Goal: Task Accomplishment & Management: Manage account settings

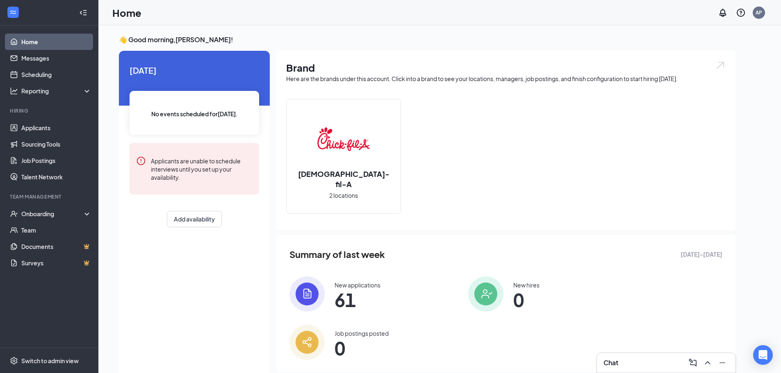
click at [633, 361] on div "Chat" at bounding box center [665, 363] width 125 height 13
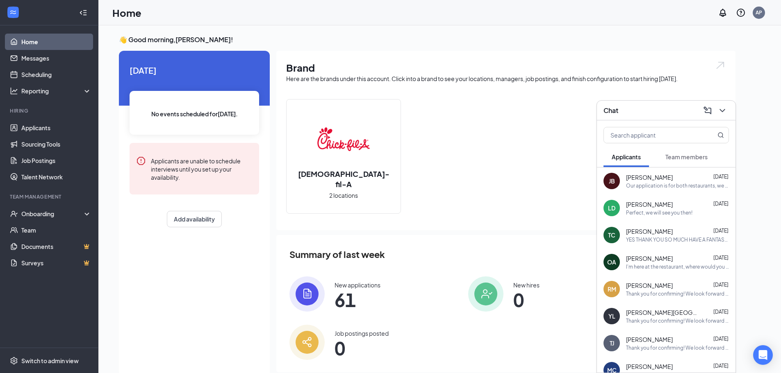
click at [729, 106] on div "Chat" at bounding box center [666, 111] width 139 height 20
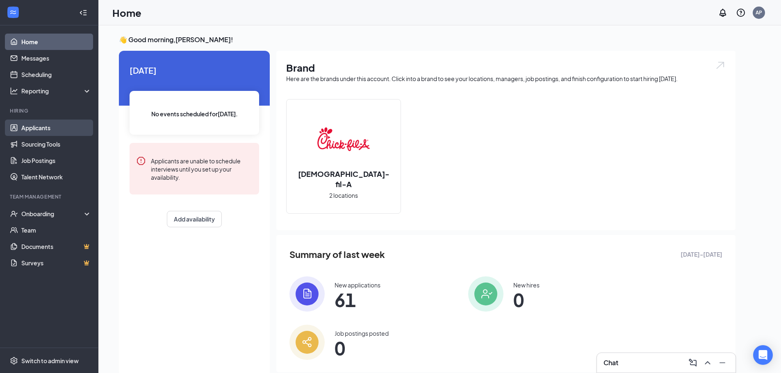
click at [55, 126] on link "Applicants" at bounding box center [56, 128] width 70 height 16
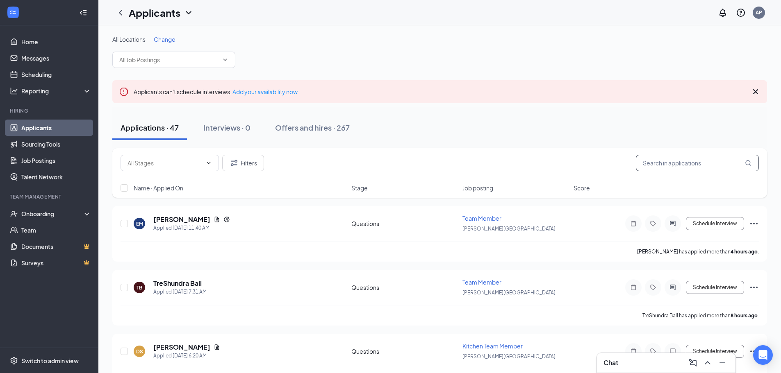
click at [658, 155] on input "text" at bounding box center [697, 163] width 123 height 16
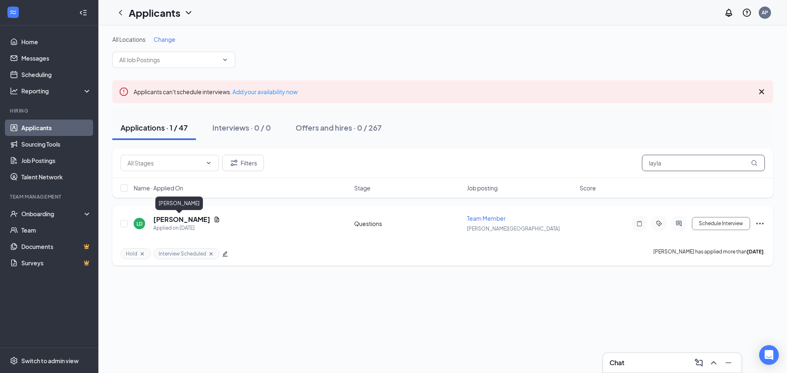
type input "layla"
click at [180, 219] on h5 "[PERSON_NAME]" at bounding box center [181, 219] width 57 height 9
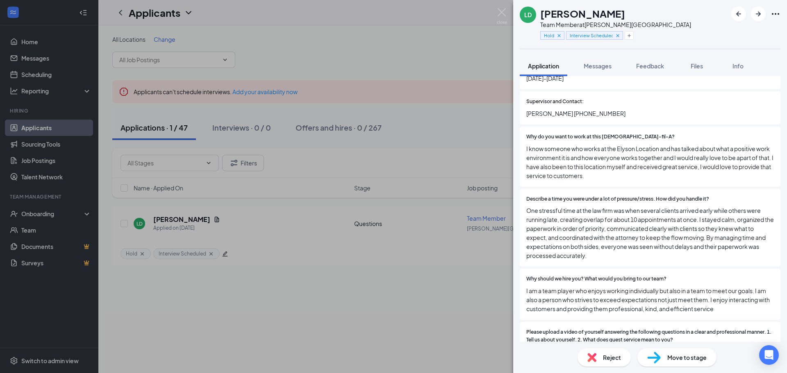
scroll to position [892, 0]
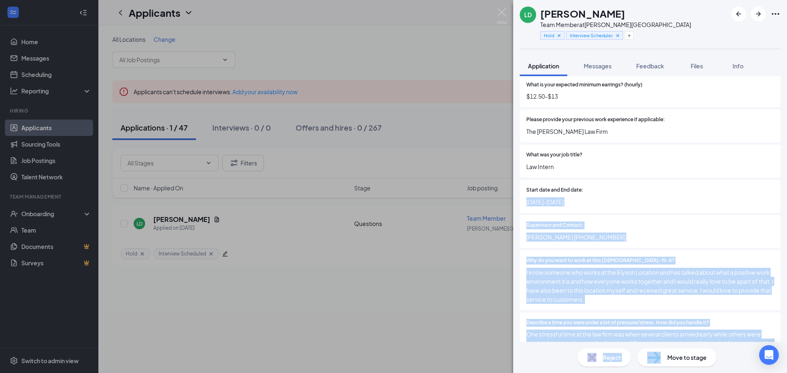
drag, startPoint x: 665, startPoint y: 359, endPoint x: 695, endPoint y: 197, distance: 164.3
click at [695, 197] on div "LD [PERSON_NAME] Team Member at [PERSON_NAME][GEOGRAPHIC_DATA] Hold Interview S…" at bounding box center [650, 186] width 274 height 373
click at [502, 9] on img at bounding box center [502, 16] width 10 height 16
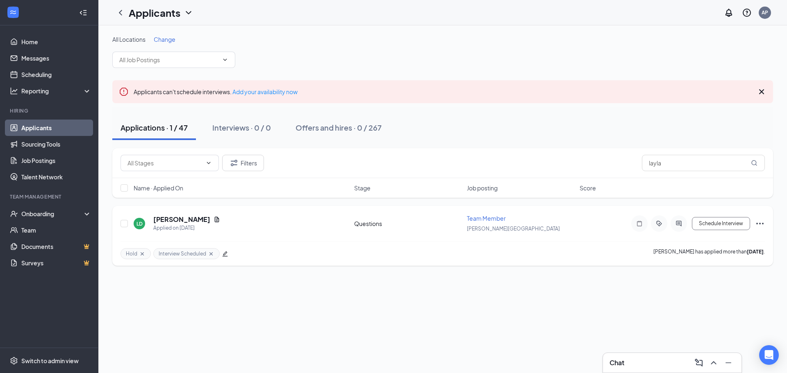
click at [757, 228] on icon "Ellipses" at bounding box center [760, 224] width 10 height 10
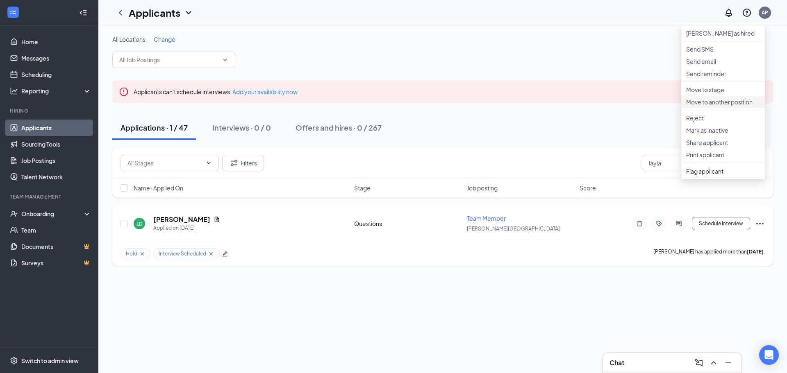
click at [725, 108] on li "Move to another position" at bounding box center [723, 102] width 84 height 12
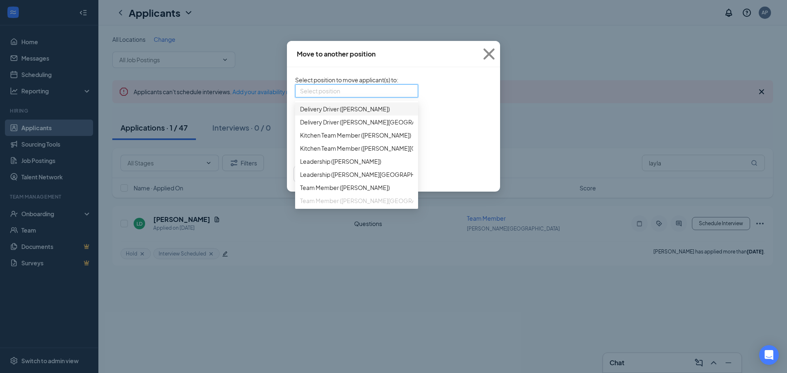
click at [300, 96] on input "search" at bounding box center [353, 91] width 107 height 12
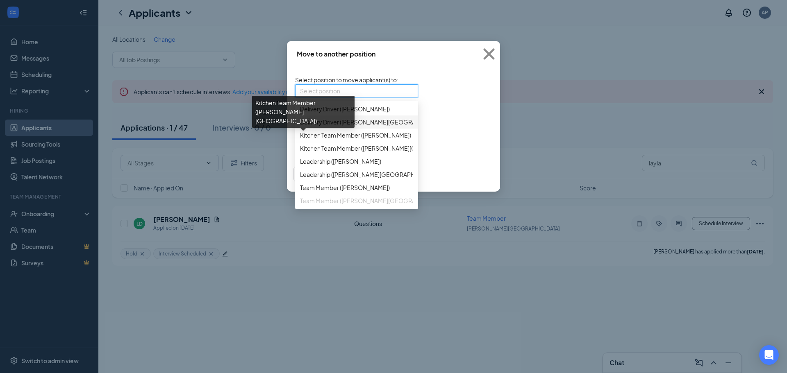
scroll to position [46, 0]
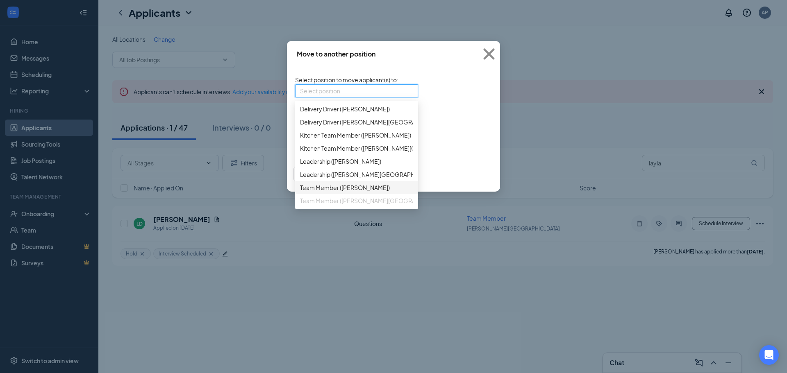
click at [322, 185] on span "Team Member ([PERSON_NAME])" at bounding box center [356, 187] width 113 height 9
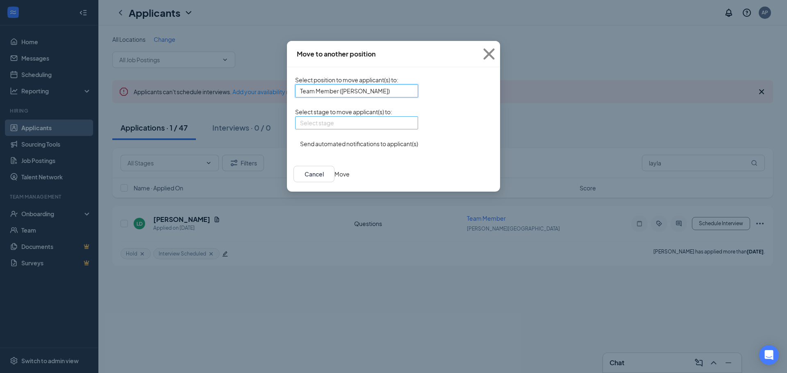
click at [316, 129] on input "search" at bounding box center [353, 123] width 107 height 12
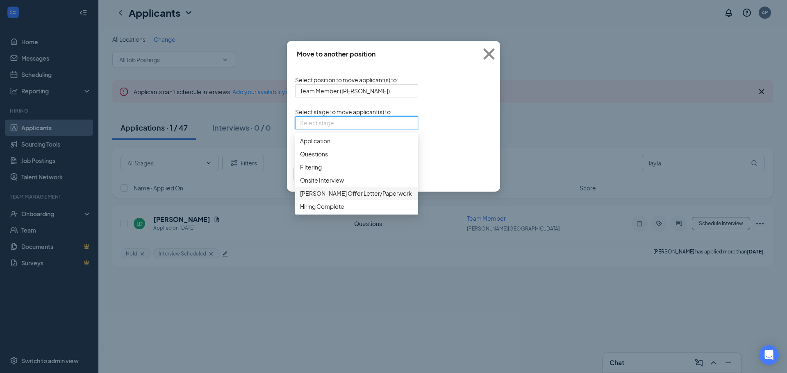
click at [305, 200] on div "[PERSON_NAME] Offer Letter/Paperwork" at bounding box center [356, 193] width 123 height 13
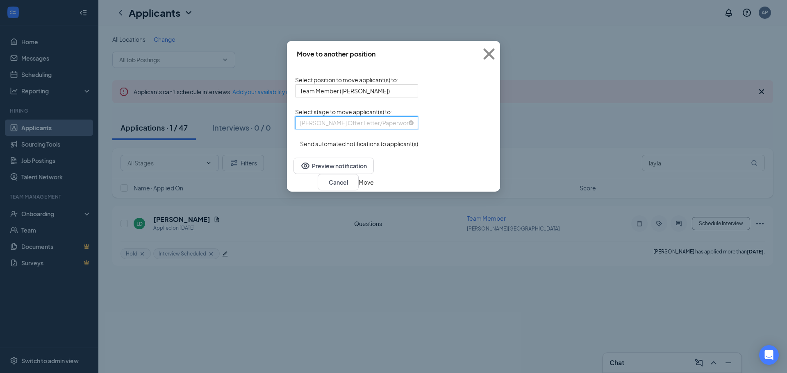
click at [300, 129] on span "[PERSON_NAME] Offer Letter/Paperwork" at bounding box center [356, 123] width 112 height 12
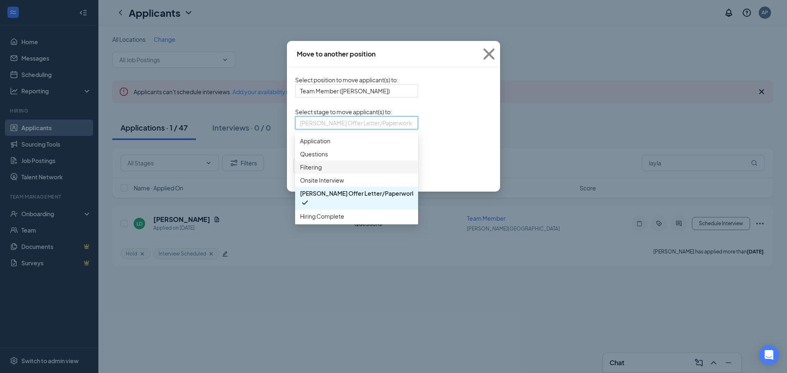
click at [300, 172] on span "Filtering" at bounding box center [356, 167] width 113 height 9
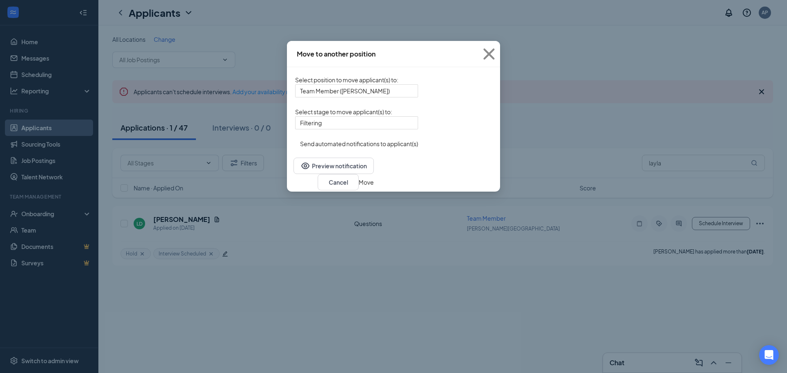
click at [295, 139] on button "button" at bounding box center [295, 139] width 0 height 0
click at [374, 187] on button "Move" at bounding box center [366, 182] width 15 height 9
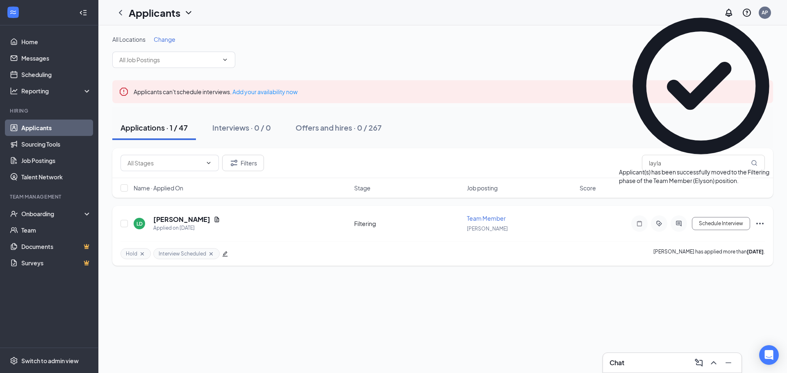
click at [759, 223] on icon "Ellipses" at bounding box center [760, 224] width 10 height 10
click at [713, 82] on p "Move to stage" at bounding box center [723, 77] width 74 height 8
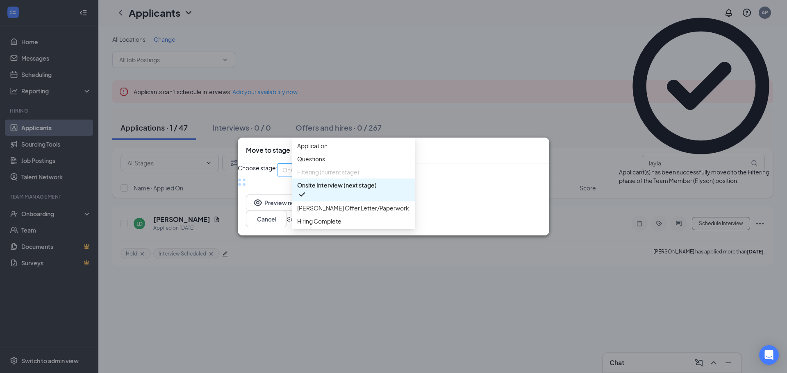
click at [385, 173] on div "Onsite Interview (next stage) 3369925 3369926 3733006 Application Questions Fil…" at bounding box center [339, 170] width 123 height 13
click at [367, 213] on span "[PERSON_NAME] Offer Letter/Paperwork" at bounding box center [353, 208] width 112 height 9
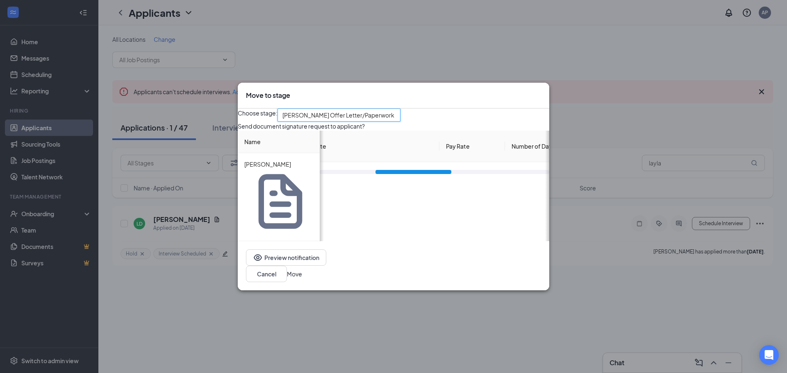
drag, startPoint x: 395, startPoint y: 229, endPoint x: 451, endPoint y: 231, distance: 55.4
click at [451, 231] on div "Choose stage: 3733006 Elyson Offer Letter/Paperwork 3369926 3733006 3369927 App…" at bounding box center [394, 175] width 312 height 133
drag, startPoint x: 437, startPoint y: 230, endPoint x: 411, endPoint y: 231, distance: 26.2
click at [411, 231] on div "Choose stage: 3733006 Elyson Offer Letter/Paperwork 3369926 3733006 3369927 App…" at bounding box center [394, 175] width 312 height 133
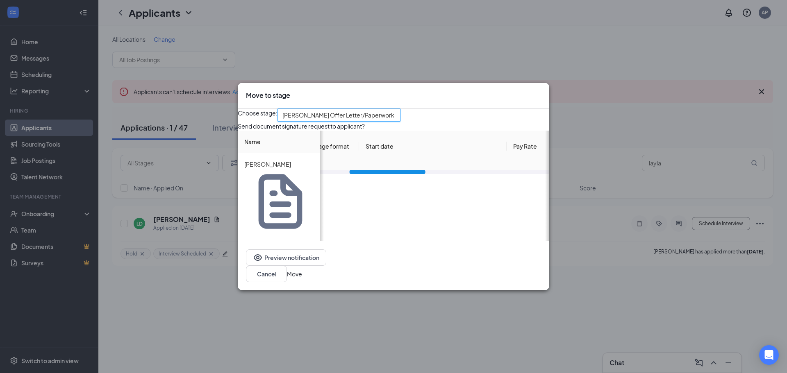
click at [414, 195] on span "Immediately" at bounding box center [395, 184] width 48 height 22
click at [398, 148] on span "Specific date" at bounding box center [386, 143] width 36 height 9
click at [426, 193] on div "[DATE]" at bounding box center [398, 188] width 55 height 9
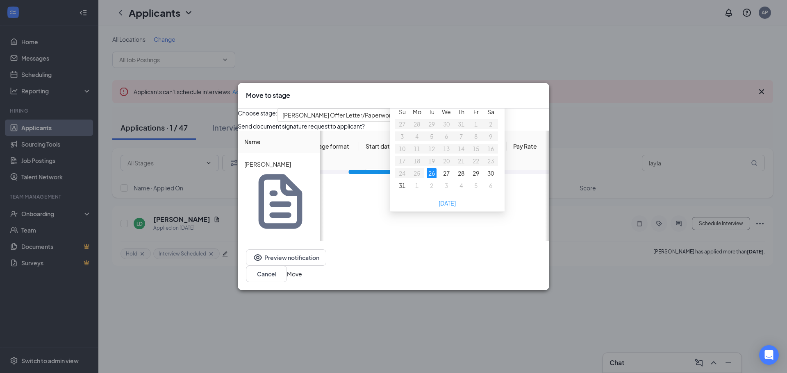
click at [492, 102] on button "button" at bounding box center [487, 94] width 9 height 16
type input "[DATE]"
click at [422, 141] on div "8" at bounding box center [417, 137] width 10 height 10
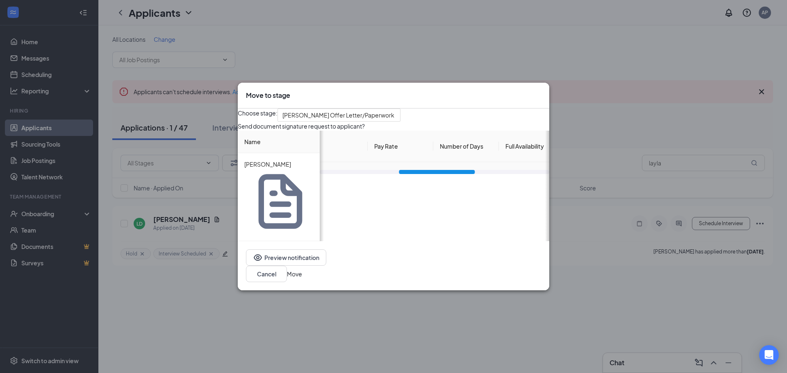
drag, startPoint x: 423, startPoint y: 228, endPoint x: 473, endPoint y: 225, distance: 50.1
click at [473, 174] on div "Status Message format Start date Pay Rate Number of Days Full Availability Pape…" at bounding box center [435, 152] width 230 height 43
drag, startPoint x: 434, startPoint y: 210, endPoint x: 349, endPoint y: 219, distance: 85.4
click at [349, 202] on tr "in progress Specific date [DATE] Pay Rate Number of Days Availability Paperwork…" at bounding box center [395, 182] width 599 height 40
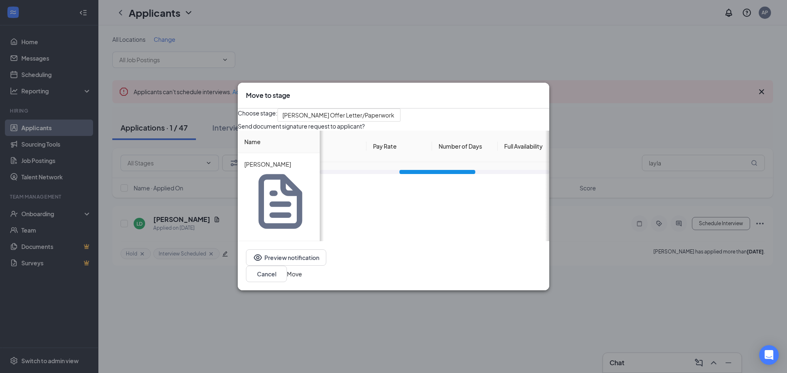
type input "14.00"
drag, startPoint x: 498, startPoint y: 213, endPoint x: 443, endPoint y: 216, distance: 55.8
click at [443, 202] on tr "in progress Specific date [DATE] 14.00 Number of Days Availability Paperwork Da…" at bounding box center [395, 182] width 599 height 40
drag, startPoint x: 456, startPoint y: 227, endPoint x: 491, endPoint y: 227, distance: 34.8
click at [491, 174] on div at bounding box center [472, 172] width 76 height 4
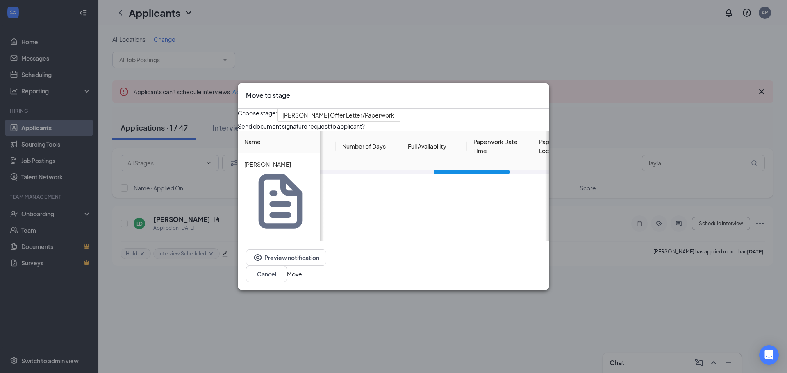
scroll to position [0, 321]
type input "3-4"
drag, startPoint x: 460, startPoint y: 214, endPoint x: 388, endPoint y: 216, distance: 71.8
click at [388, 202] on tr "in progress Specific date [DATE] 14.00 3-4 Availability Paperwork Date Time Pap…" at bounding box center [297, 182] width 599 height 40
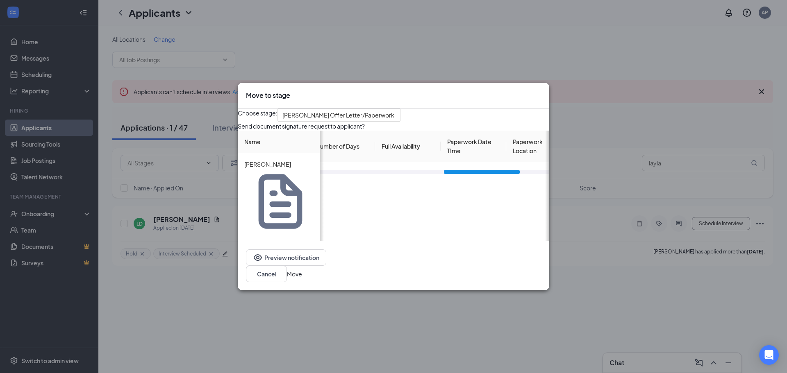
drag, startPoint x: 478, startPoint y: 229, endPoint x: 489, endPoint y: 229, distance: 10.3
click at [489, 174] on div at bounding box center [482, 172] width 76 height 4
type input "[DATE] - [DATE] 5:00 am - 5:00 pm"
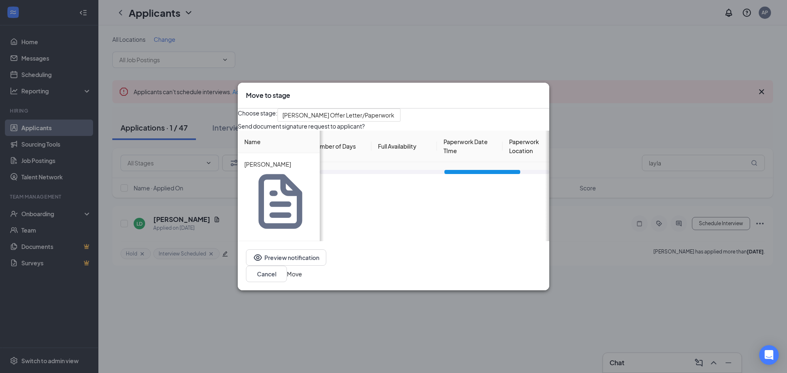
drag, startPoint x: 455, startPoint y: 213, endPoint x: 532, endPoint y: 213, distance: 76.2
click at [532, 202] on tr "in progress Specific date [DATE] 14.00 3-4 [DATE] - [DATE] 5:00 am - 5:00 pm Pa…" at bounding box center [269, 182] width 599 height 40
click at [496, 189] on input "[DATE]" at bounding box center [470, 181] width 52 height 13
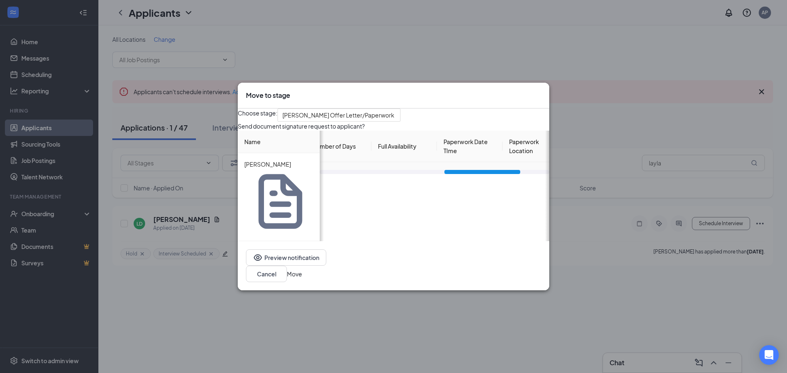
type input "[DATE]"
click at [503, 202] on td "[DATE]" at bounding box center [470, 182] width 66 height 40
drag, startPoint x: 508, startPoint y: 227, endPoint x: 529, endPoint y: 227, distance: 20.9
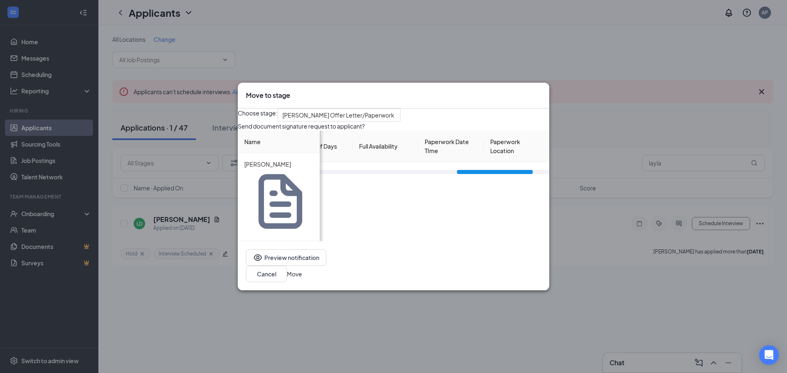
click at [529, 174] on div at bounding box center [495, 172] width 76 height 4
drag, startPoint x: 484, startPoint y: 212, endPoint x: 546, endPoint y: 216, distance: 61.6
click at [546, 216] on div "Choose stage: [PERSON_NAME] Letter/Paperwork 3369926 3733006 3369927 Applicatio…" at bounding box center [394, 175] width 312 height 133
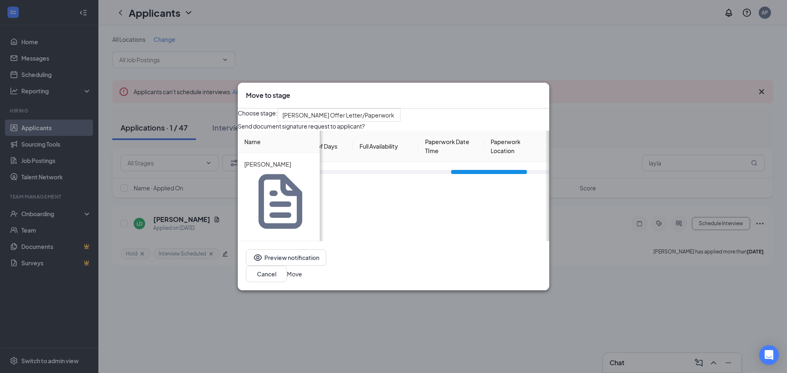
drag, startPoint x: 469, startPoint y: 226, endPoint x: 463, endPoint y: 227, distance: 6.2
click at [463, 174] on div at bounding box center [489, 172] width 76 height 4
type input "at [DEMOGRAPHIC_DATA]-fil-A [PERSON_NAME]"
click at [467, 189] on input "[DATE]" at bounding box center [452, 181] width 52 height 13
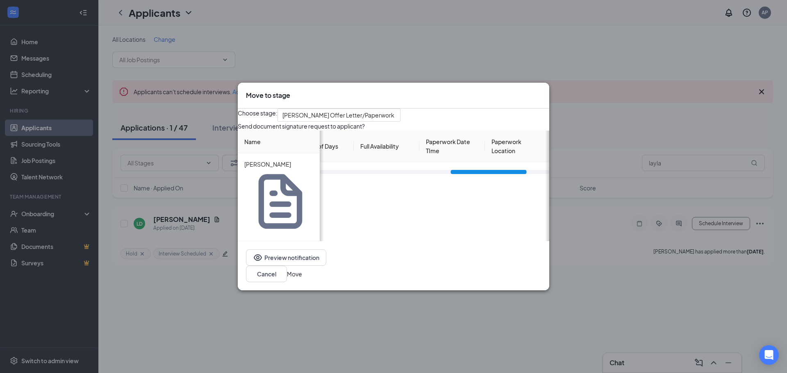
type input "[DATE] 9:30 am"
click at [302, 270] on button "Move" at bounding box center [294, 274] width 15 height 9
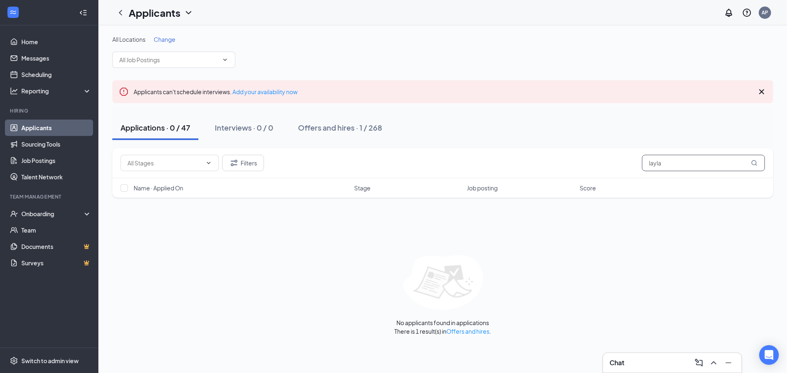
click at [714, 158] on input "layla" at bounding box center [703, 163] width 123 height 16
click at [344, 130] on div "Offers and hires · 1 / 268" at bounding box center [340, 128] width 84 height 10
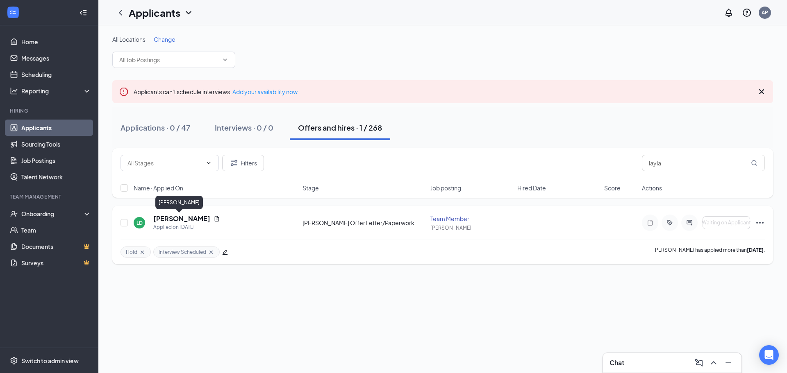
click at [172, 217] on h5 "[PERSON_NAME]" at bounding box center [181, 218] width 57 height 9
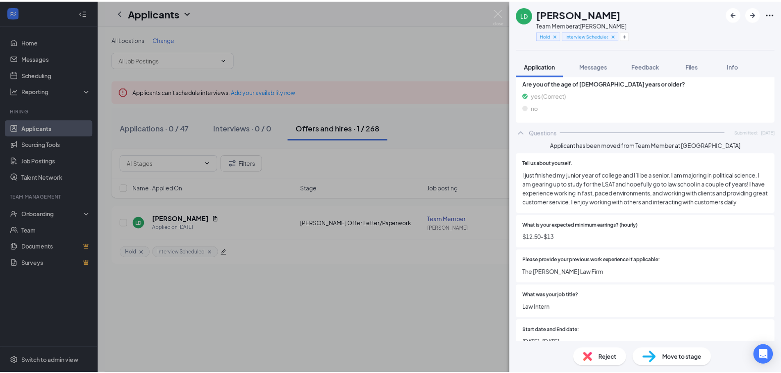
scroll to position [755, 0]
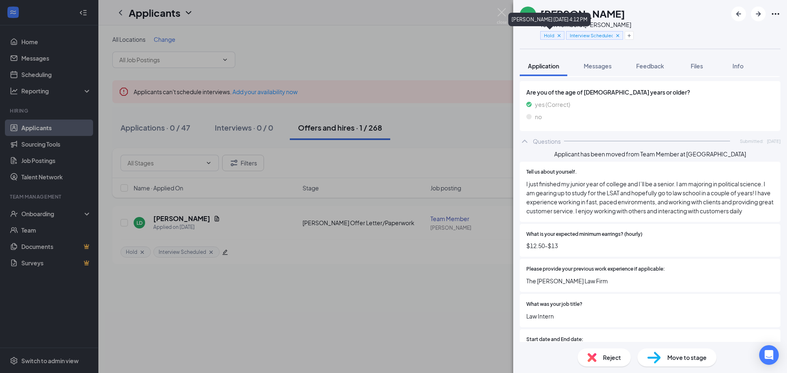
click at [560, 36] on icon "Cross" at bounding box center [559, 35] width 3 height 3
click at [591, 35] on icon "Cross" at bounding box center [592, 35] width 6 height 6
click at [503, 13] on img at bounding box center [502, 16] width 10 height 16
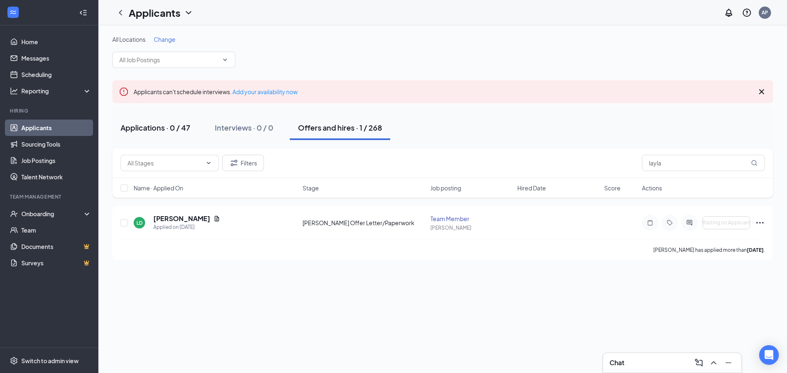
click at [179, 137] on button "Applications · 0 / 47" at bounding box center [155, 128] width 86 height 25
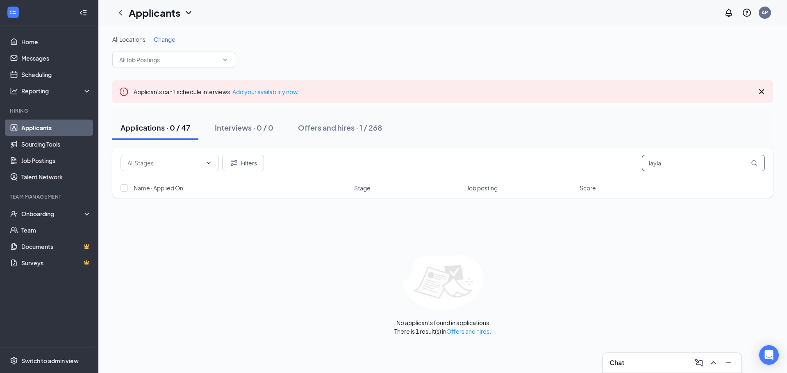
drag, startPoint x: 717, startPoint y: 166, endPoint x: 576, endPoint y: 182, distance: 141.5
click at [576, 182] on div "Filters layla Name · Applied On Stage Job posting Score" at bounding box center [442, 173] width 661 height 50
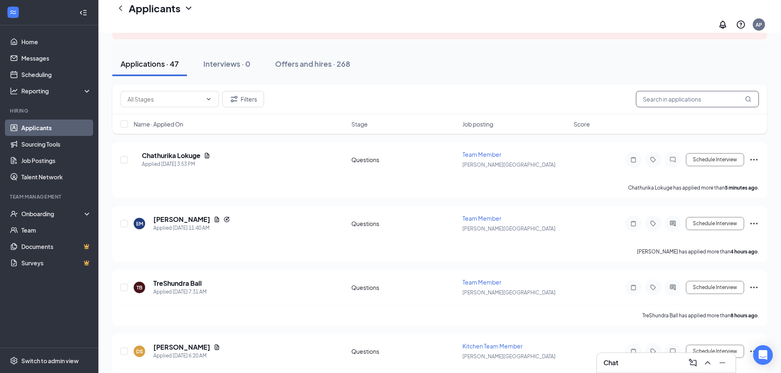
scroll to position [82, 0]
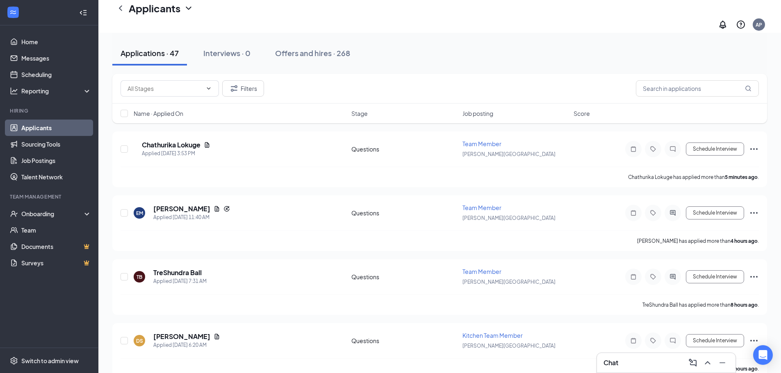
click at [162, 109] on span "Name · Applied On" at bounding box center [159, 113] width 50 height 8
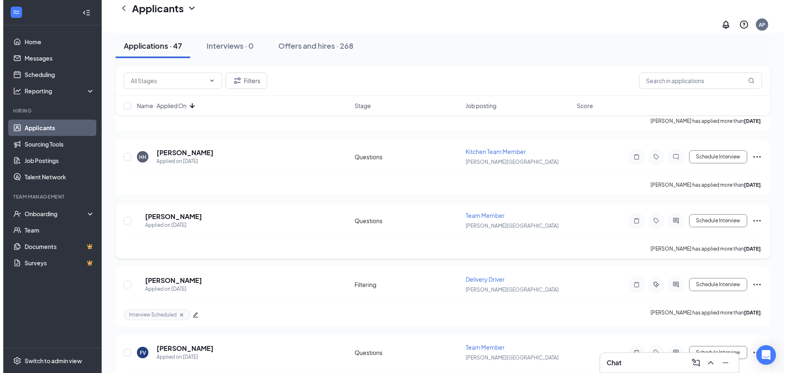
scroll to position [1804, 0]
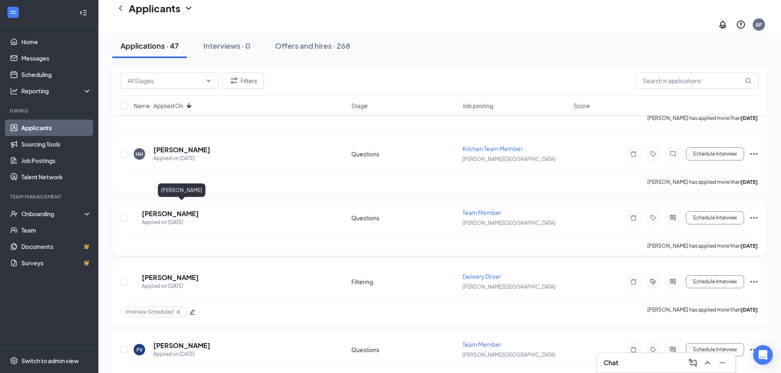
click at [196, 209] on h5 "[PERSON_NAME]" at bounding box center [170, 213] width 57 height 9
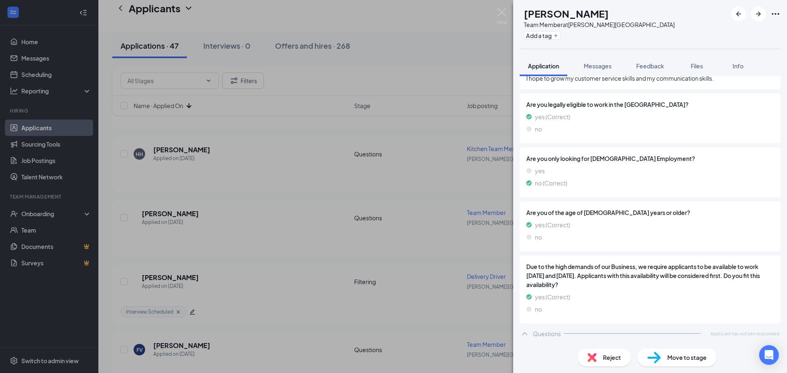
click at [607, 357] on span "Reject" at bounding box center [612, 357] width 18 height 9
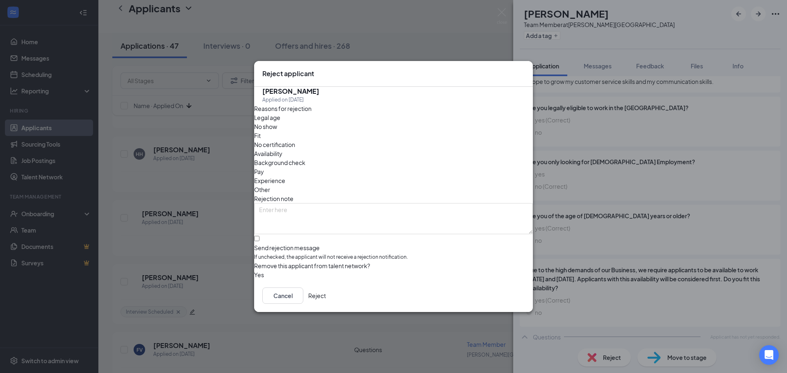
click at [282, 149] on span "Availability" at bounding box center [268, 153] width 28 height 9
drag, startPoint x: 424, startPoint y: 156, endPoint x: 385, endPoint y: 199, distance: 57.7
click at [423, 185] on div "Other" at bounding box center [393, 189] width 279 height 9
click at [259, 236] on input "Send rejection message If unchecked, the applicant will not receive a rejection…" at bounding box center [256, 238] width 5 height 5
checkbox input "true"
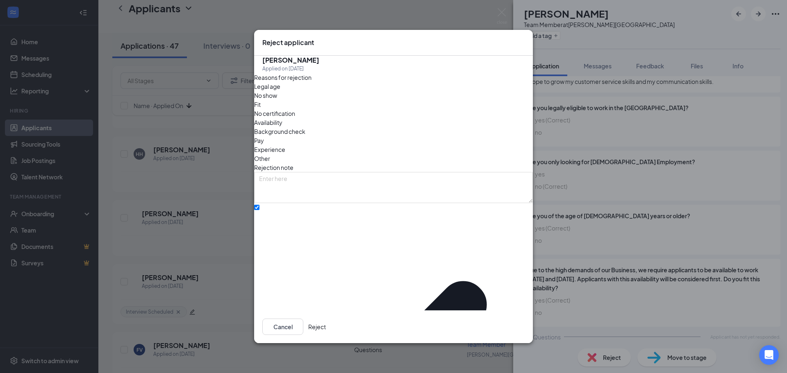
drag, startPoint x: 515, startPoint y: 324, endPoint x: 503, endPoint y: 310, distance: 18.1
click at [326, 323] on button "Reject" at bounding box center [317, 327] width 18 height 16
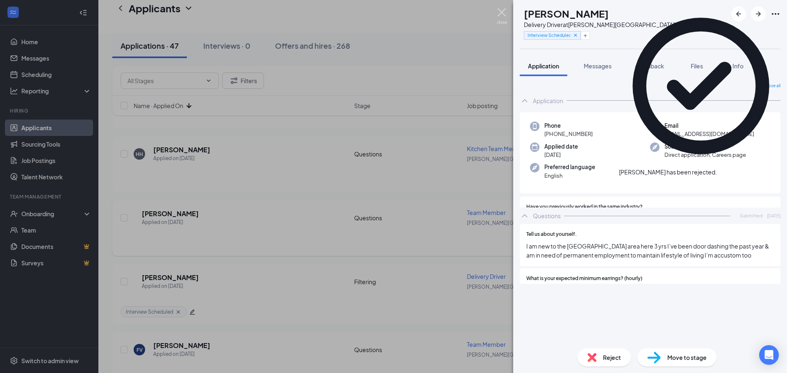
click at [505, 19] on img at bounding box center [502, 16] width 10 height 16
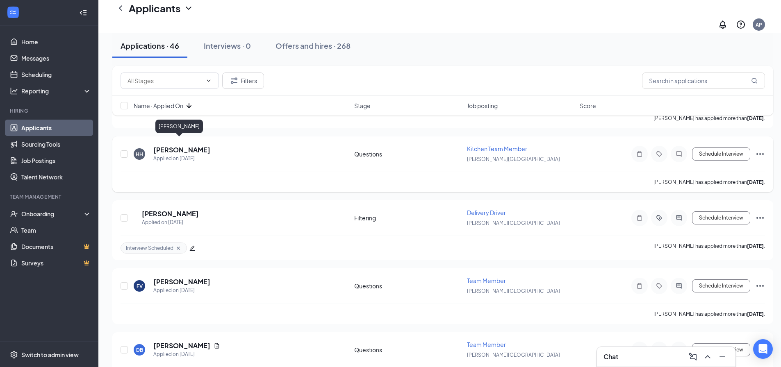
click at [185, 146] on h5 "[PERSON_NAME]" at bounding box center [181, 150] width 57 height 9
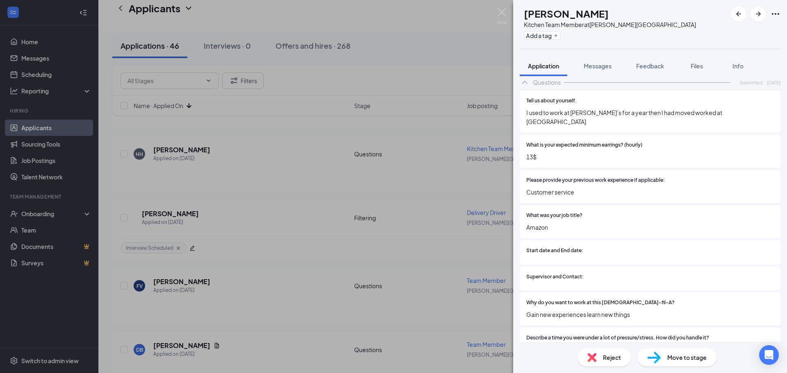
scroll to position [651, 0]
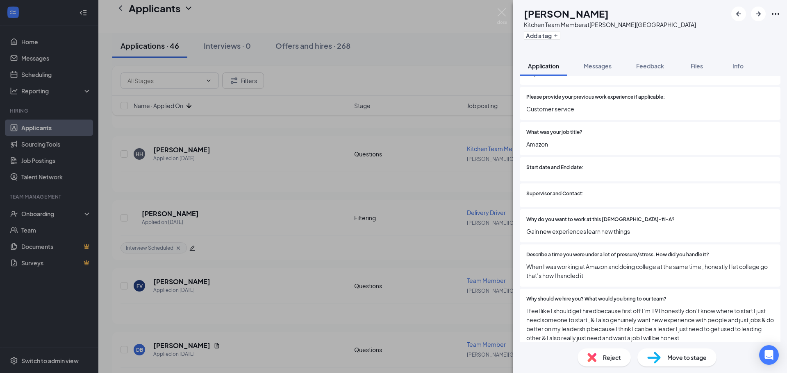
click at [606, 354] on span "Reject" at bounding box center [612, 357] width 18 height 9
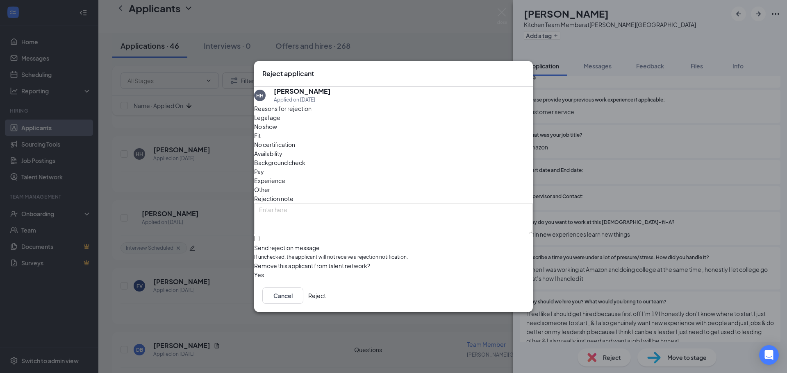
click at [270, 185] on span "Other" at bounding box center [262, 189] width 16 height 9
click at [259, 236] on input "Send rejection message If unchecked, the applicant will not receive a rejection…" at bounding box center [256, 238] width 5 height 5
checkbox input "true"
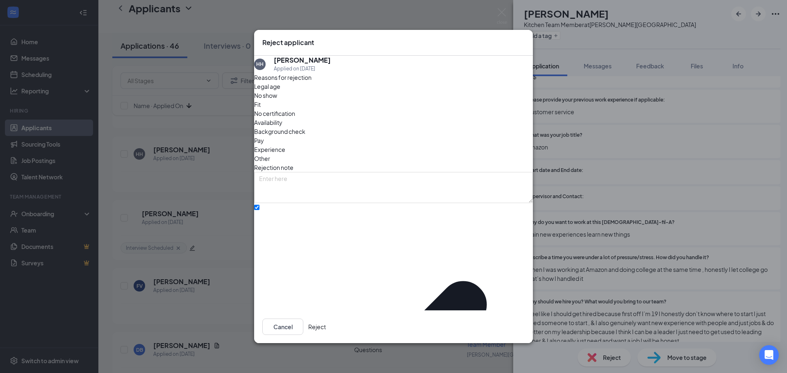
click at [326, 319] on button "Reject" at bounding box center [317, 327] width 18 height 16
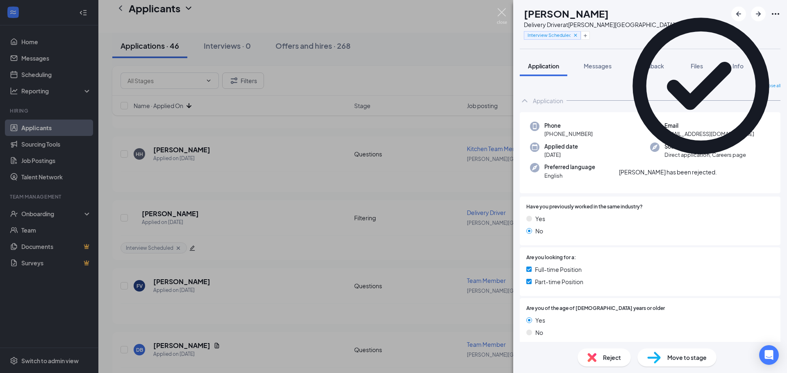
click at [503, 14] on img at bounding box center [502, 16] width 10 height 16
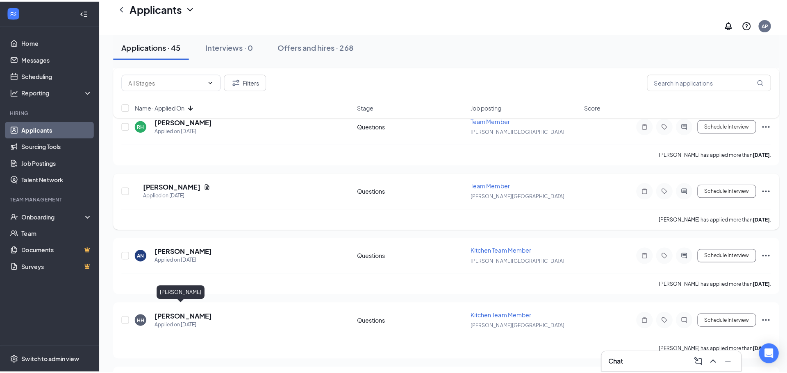
scroll to position [1640, 0]
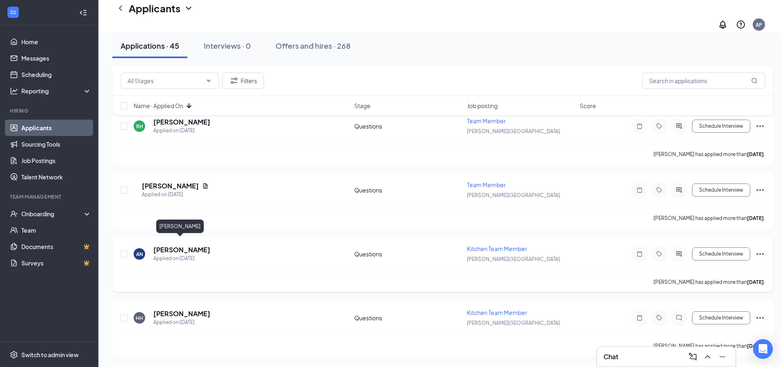
click at [192, 246] on h5 "[PERSON_NAME]" at bounding box center [181, 250] width 57 height 9
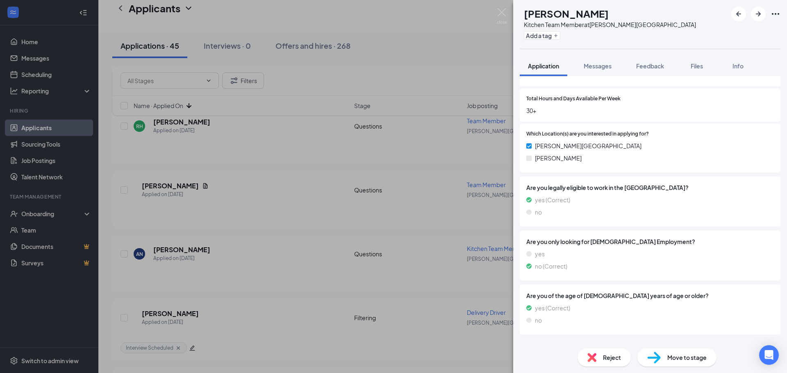
scroll to position [367, 0]
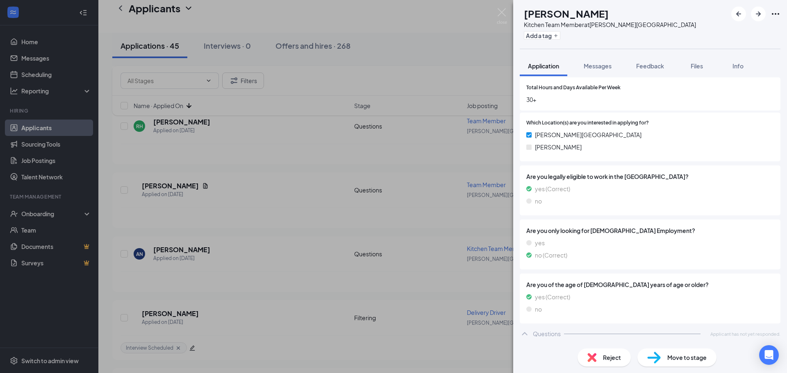
click at [610, 357] on span "Reject" at bounding box center [612, 357] width 18 height 9
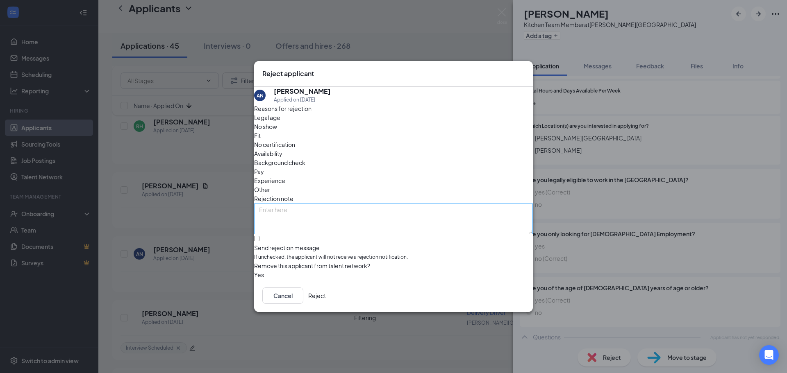
drag, startPoint x: 420, startPoint y: 155, endPoint x: 393, endPoint y: 194, distance: 48.3
click at [270, 185] on span "Other" at bounding box center [262, 189] width 16 height 9
click at [259, 236] on input "Send rejection message If unchecked, the applicant will not receive a rejection…" at bounding box center [256, 238] width 5 height 5
checkbox input "true"
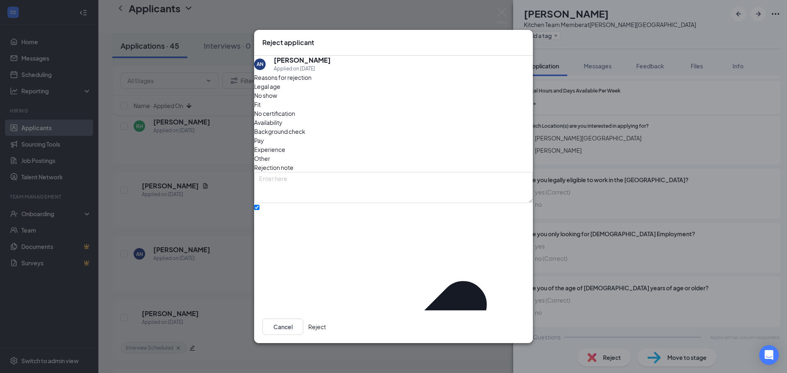
click at [529, 336] on div "Cancel Reject" at bounding box center [393, 327] width 279 height 33
click at [326, 326] on button "Reject" at bounding box center [317, 327] width 18 height 16
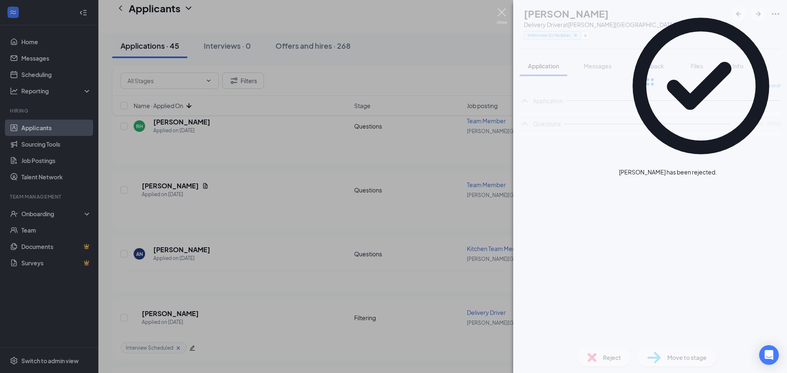
click at [501, 9] on img at bounding box center [502, 16] width 10 height 16
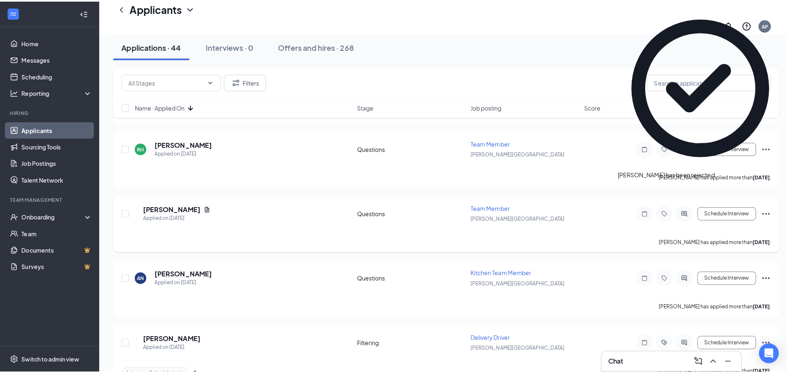
scroll to position [1599, 0]
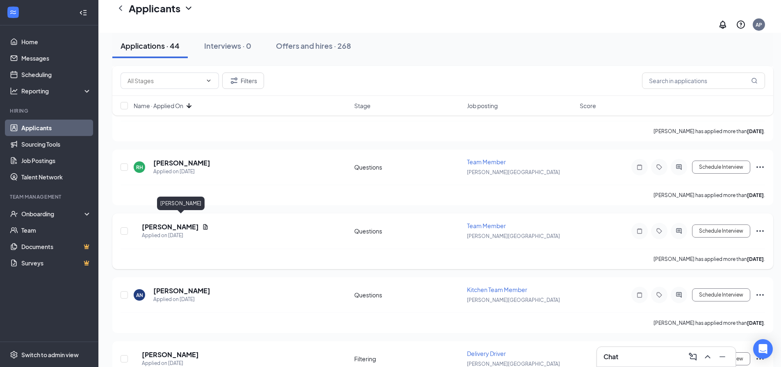
click at [191, 223] on h5 "[PERSON_NAME]" at bounding box center [170, 227] width 57 height 9
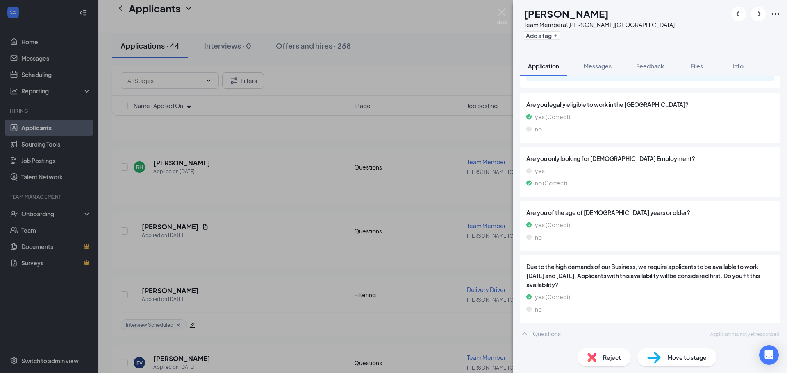
scroll to position [659, 0]
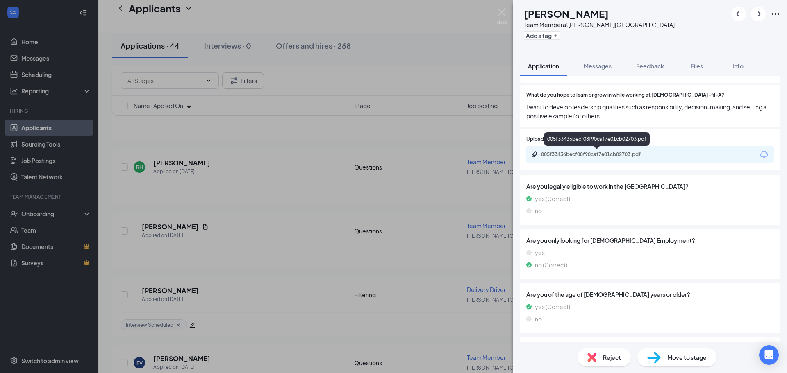
click at [625, 157] on div "005f33436becf08f90caf7e01cb02703.pdf" at bounding box center [598, 154] width 115 height 7
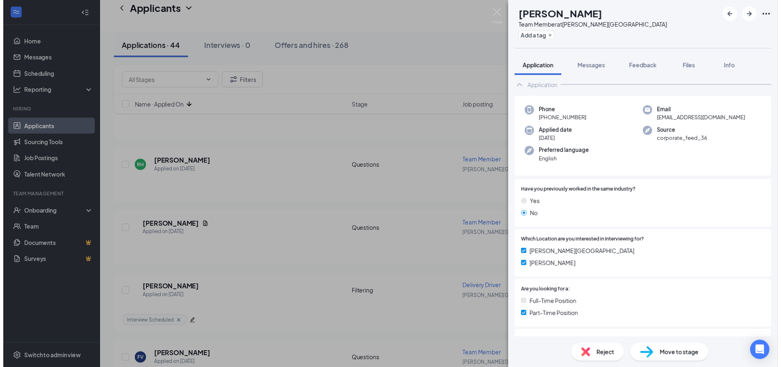
scroll to position [0, 0]
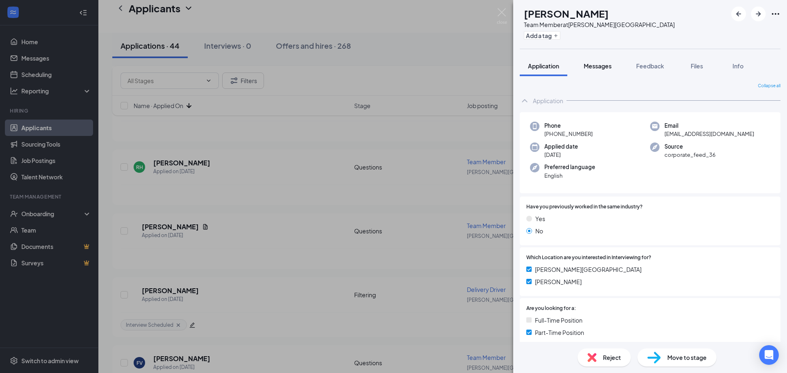
click at [604, 68] on span "Messages" at bounding box center [598, 65] width 28 height 7
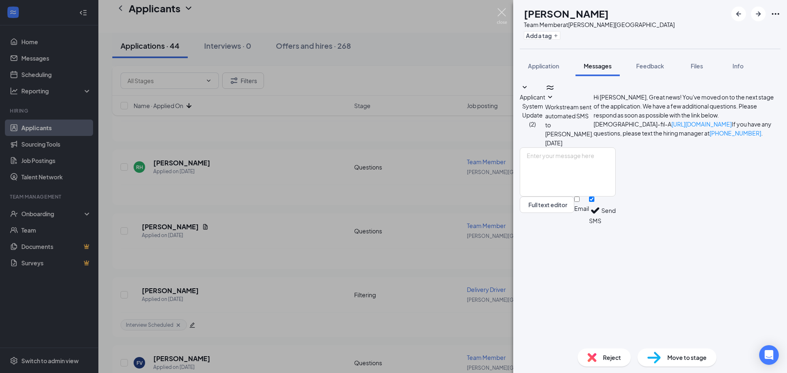
drag, startPoint x: 499, startPoint y: 14, endPoint x: 520, endPoint y: 91, distance: 79.1
click at [499, 14] on img at bounding box center [502, 16] width 10 height 16
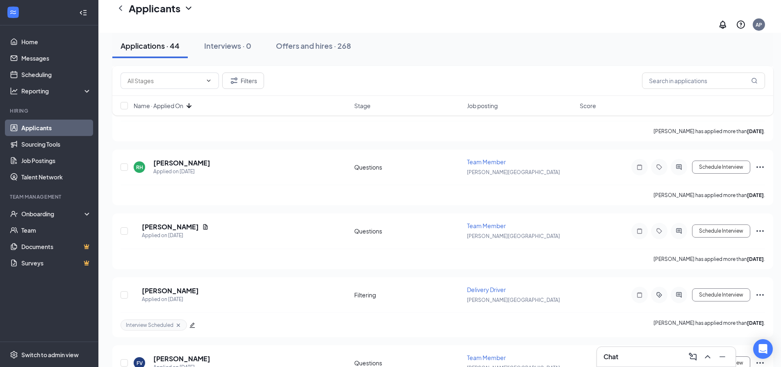
click at [665, 353] on div "Chat" at bounding box center [665, 356] width 125 height 13
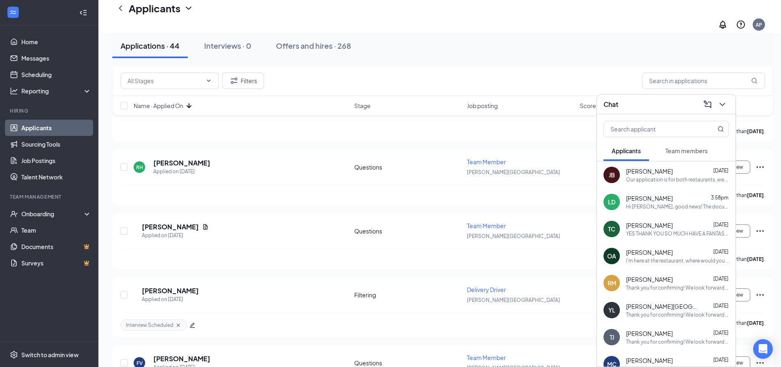
click at [662, 174] on span "[PERSON_NAME]" at bounding box center [649, 171] width 47 height 8
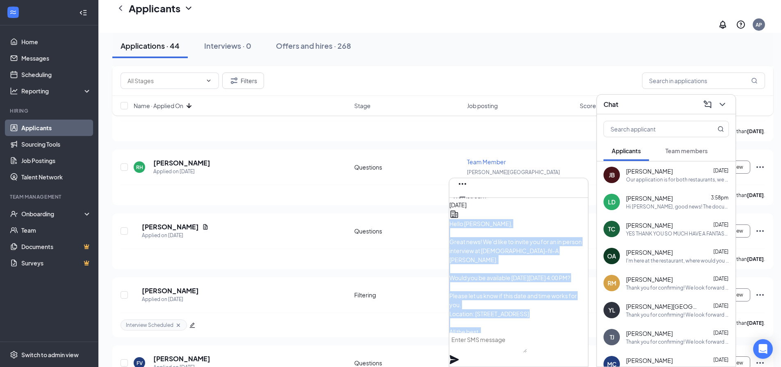
scroll to position [-222, 0]
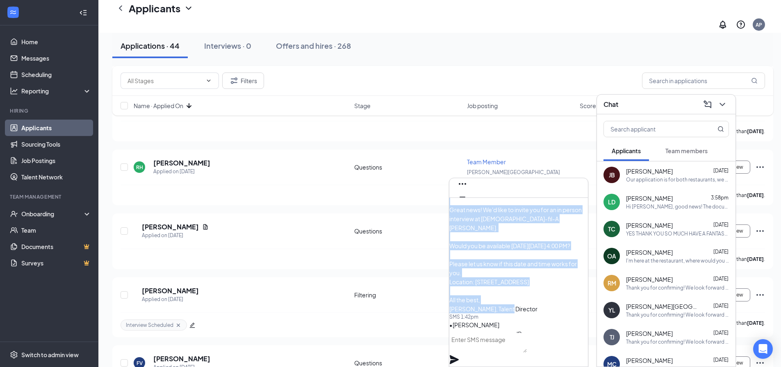
drag, startPoint x: 468, startPoint y: 233, endPoint x: 555, endPoint y: 253, distance: 89.6
click at [555, 253] on div "Hello [PERSON_NAME], Great news! We'd like to invite you for an in person inter…" at bounding box center [518, 250] width 139 height 126
copy span "Hello [PERSON_NAME], Great news! We'd like to invite you for an in person inter…"
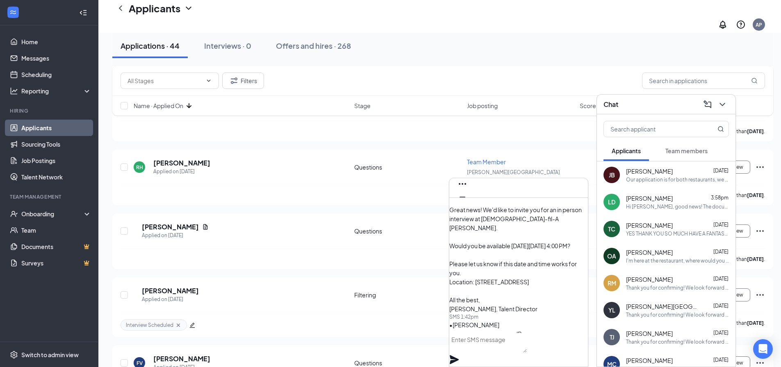
click at [656, 204] on div "Hi [PERSON_NAME], good news! The document signature request for [DEMOGRAPHIC_DA…" at bounding box center [677, 206] width 103 height 7
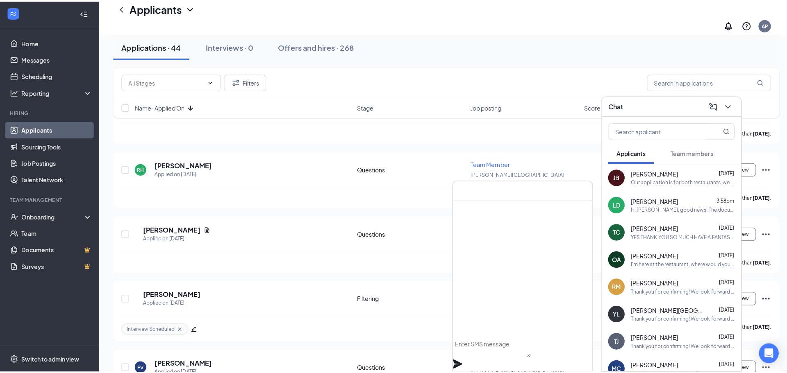
scroll to position [0, 0]
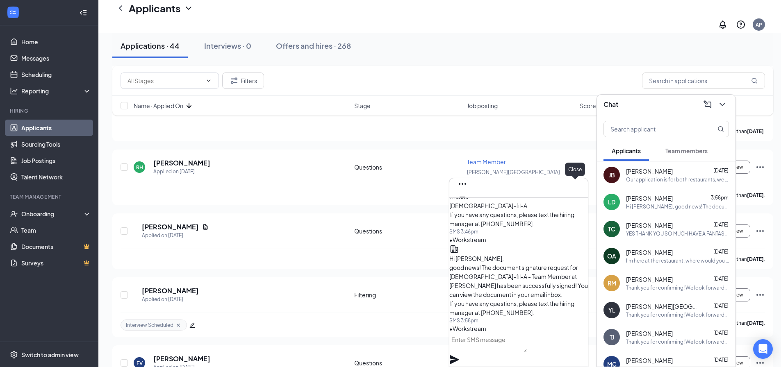
click at [467, 205] on icon "Cross" at bounding box center [462, 210] width 10 height 10
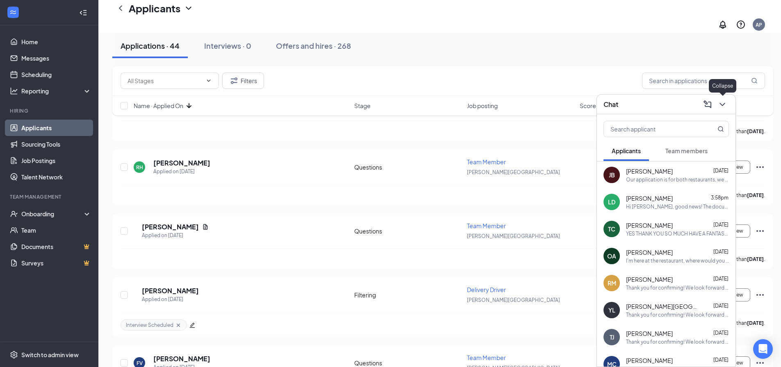
click at [726, 100] on icon "ChevronDown" at bounding box center [722, 105] width 10 height 10
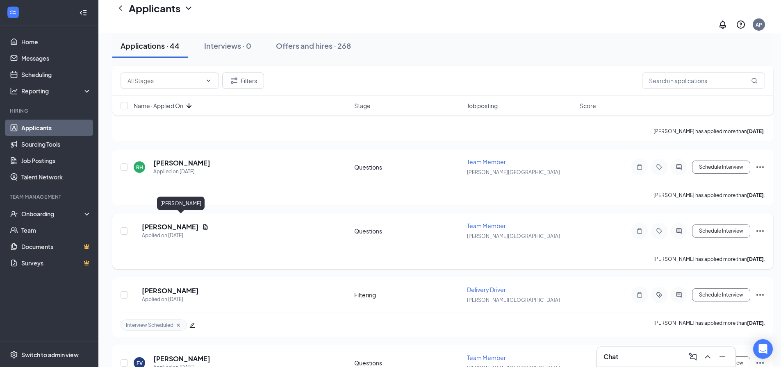
click at [177, 223] on h5 "[PERSON_NAME]" at bounding box center [170, 227] width 57 height 9
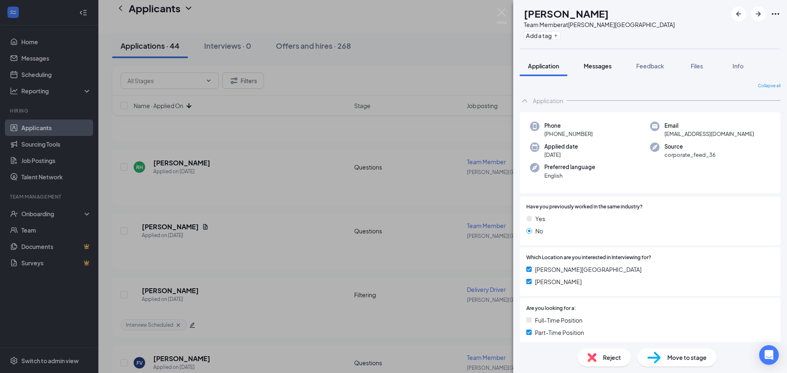
click at [602, 59] on button "Messages" at bounding box center [598, 66] width 44 height 20
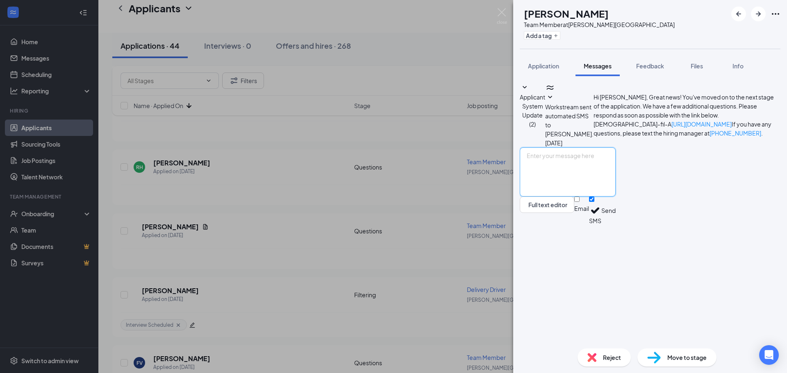
click at [616, 197] on textarea at bounding box center [568, 172] width 96 height 49
paste textarea "Hello [PERSON_NAME], Great news! We'd like to invite you for an in person inter…"
click at [580, 197] on textarea "Hello [PERSON_NAME], Great news! We'd like to invite you for an in person inter…" at bounding box center [568, 172] width 96 height 49
click at [616, 197] on textarea "Hello [PERSON_NAME], Great news! We'd like to invite you for an in person inter…" at bounding box center [568, 172] width 96 height 49
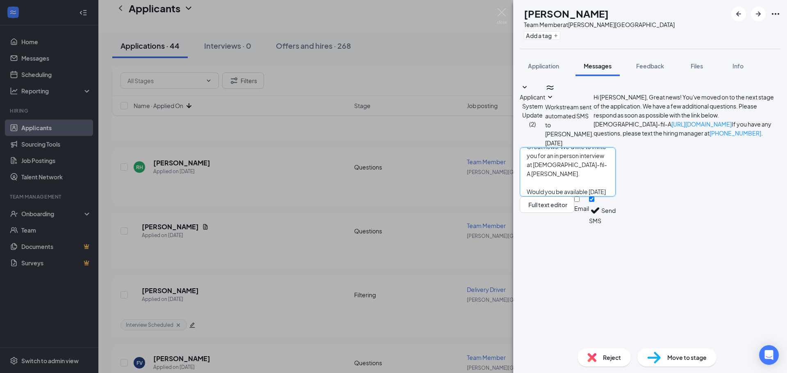
click at [616, 197] on textarea "Hello [PERSON_NAME], Great news! We'd like to invite you for an in person inter…" at bounding box center [568, 172] width 96 height 49
type textarea "Hello [PERSON_NAME], Great news! We'd like to invite you for an in person inter…"
click at [616, 225] on button "Send" at bounding box center [608, 211] width 14 height 28
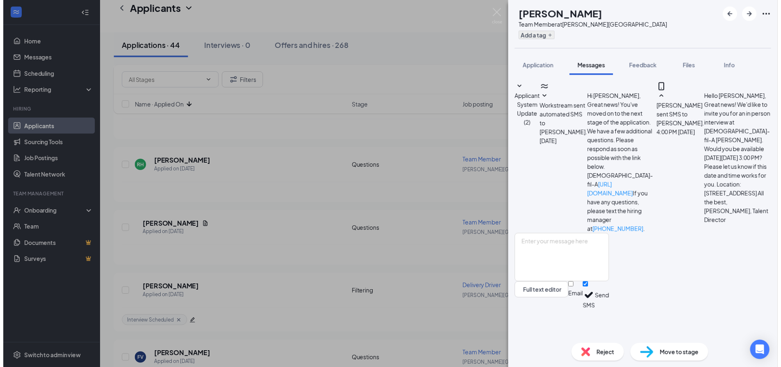
scroll to position [39, 0]
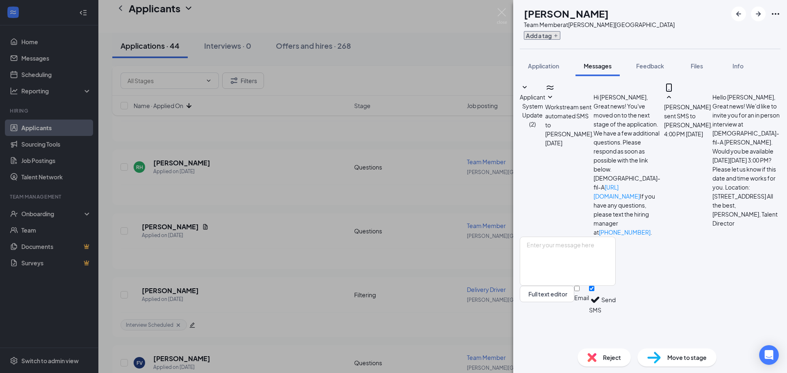
click at [560, 38] on button "Add a tag" at bounding box center [542, 35] width 36 height 9
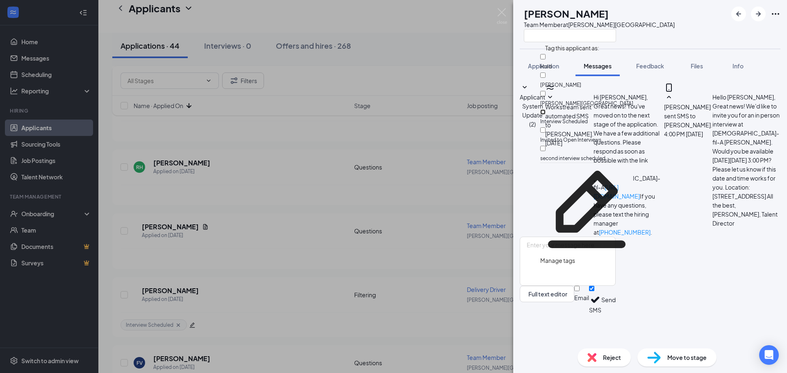
click at [546, 109] on input "Interview Scheduled" at bounding box center [542, 111] width 5 height 5
checkbox input "true"
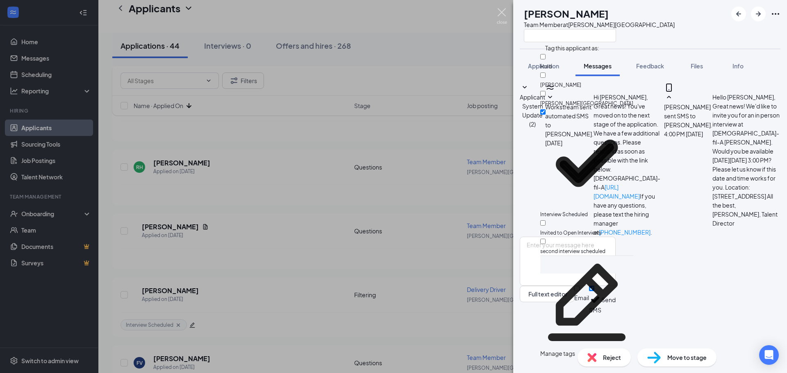
click at [503, 12] on img at bounding box center [502, 16] width 10 height 16
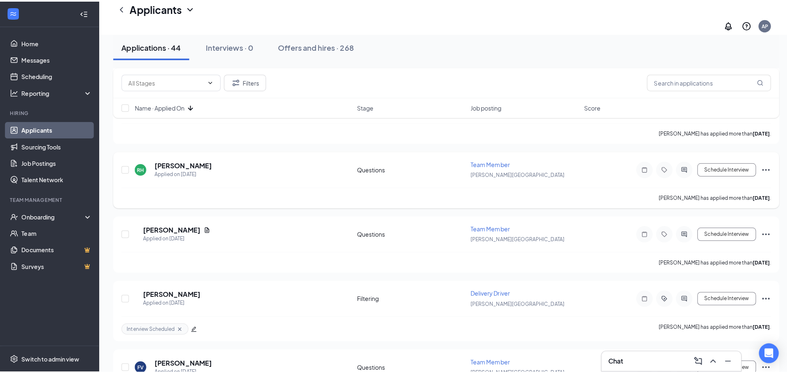
scroll to position [1558, 0]
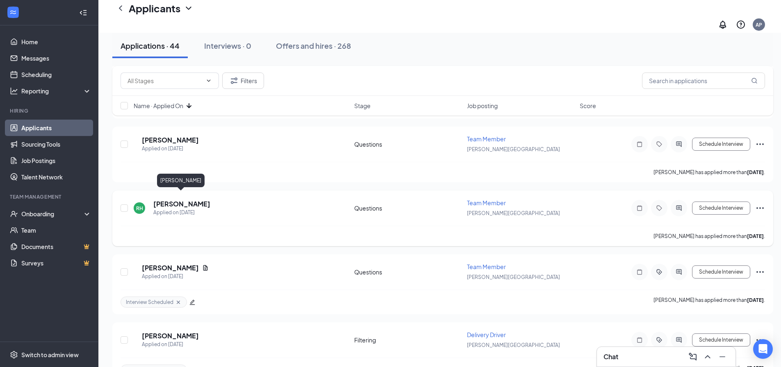
click at [178, 200] on h5 "[PERSON_NAME]" at bounding box center [181, 204] width 57 height 9
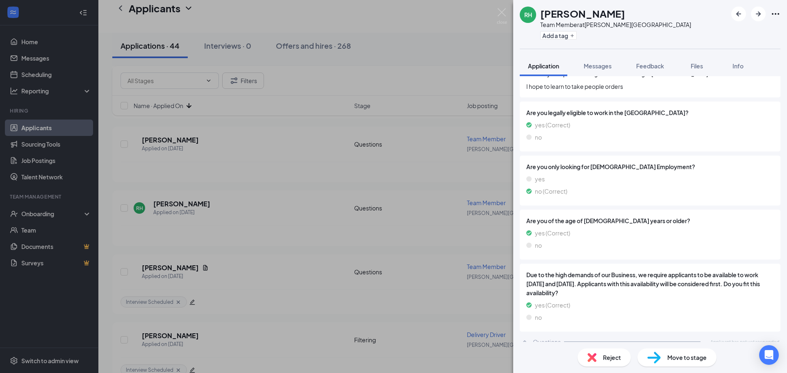
scroll to position [660, 0]
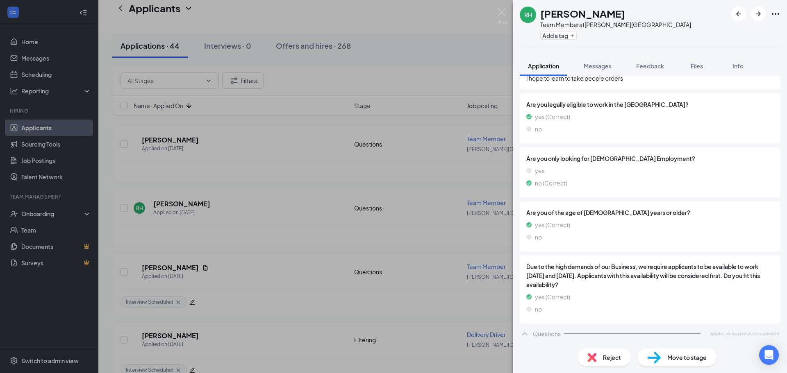
click at [616, 346] on div "Reject Move to stage" at bounding box center [650, 357] width 274 height 31
click at [616, 354] on span "Reject" at bounding box center [612, 357] width 18 height 9
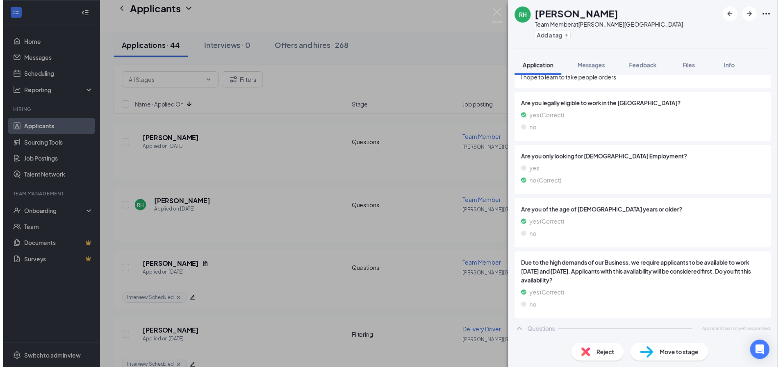
scroll to position [657, 0]
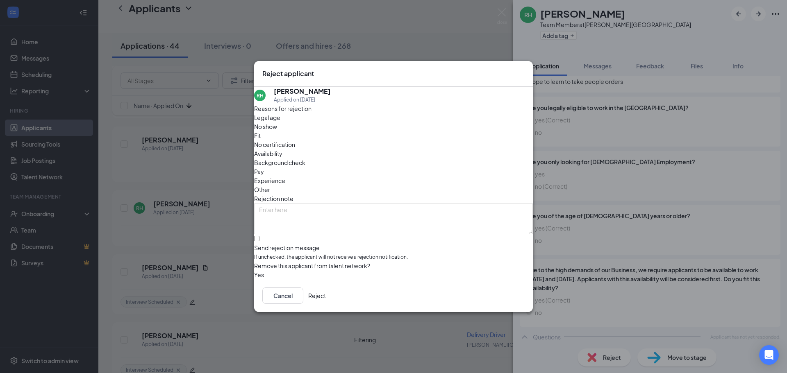
click at [282, 149] on span "Availability" at bounding box center [268, 153] width 28 height 9
click at [270, 185] on span "Other" at bounding box center [262, 189] width 16 height 9
click at [344, 218] on div "Reasons for rejection Legal age No show Fit No certification Availability Backg…" at bounding box center [393, 191] width 279 height 175
click at [259, 236] on input "Send rejection message If unchecked, the applicant will not receive a rejection…" at bounding box center [256, 238] width 5 height 5
checkbox input "true"
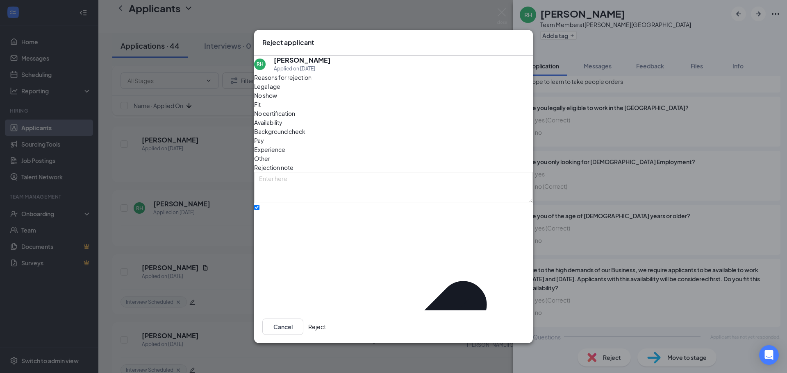
click at [326, 319] on button "Reject" at bounding box center [317, 327] width 18 height 16
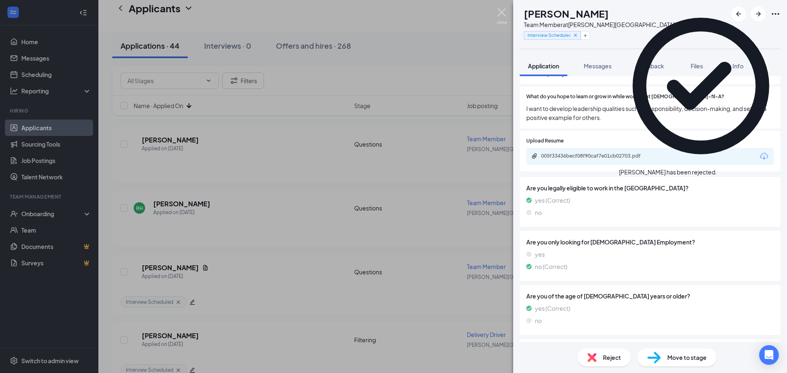
drag, startPoint x: 504, startPoint y: 11, endPoint x: 395, endPoint y: 109, distance: 146.6
click at [504, 11] on img at bounding box center [502, 16] width 10 height 16
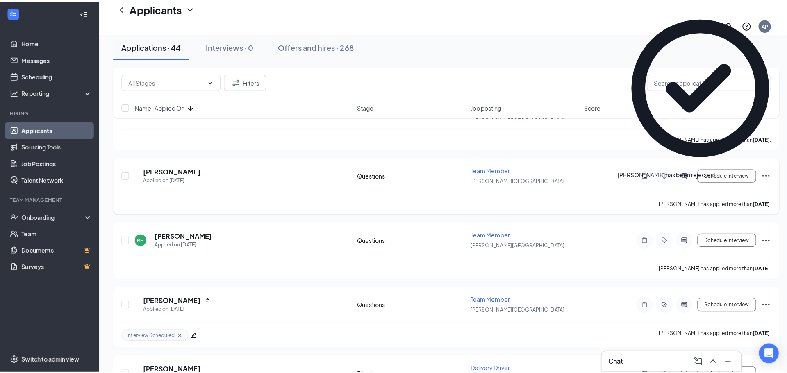
scroll to position [1517, 0]
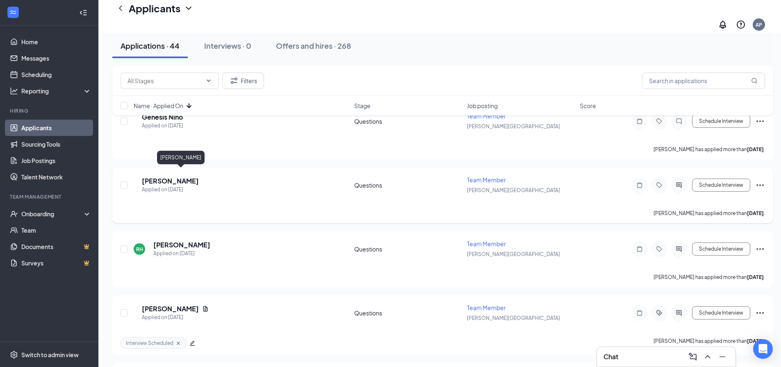
click at [181, 177] on h5 "[PERSON_NAME]" at bounding box center [170, 181] width 57 height 9
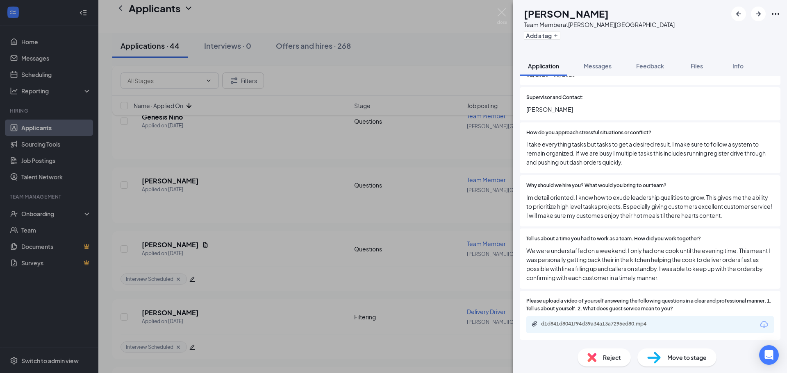
scroll to position [1163, 0]
drag, startPoint x: 608, startPoint y: 69, endPoint x: 612, endPoint y: 148, distance: 79.2
click at [609, 68] on span "Messages" at bounding box center [598, 65] width 28 height 7
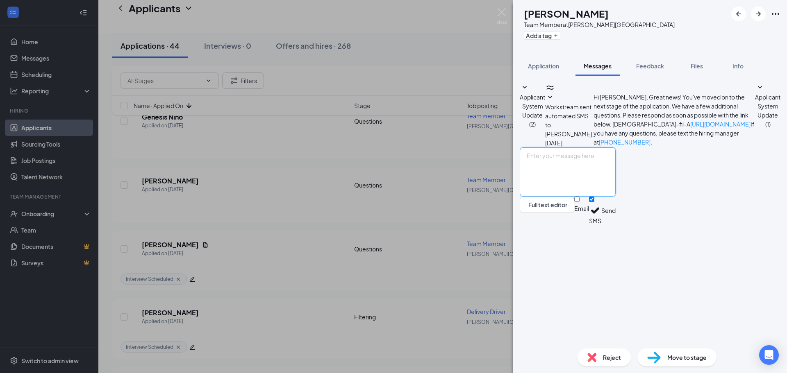
click at [616, 197] on textarea at bounding box center [568, 172] width 96 height 49
paste textarea "Hello [PERSON_NAME], Great news! We'd like to invite you for an in person inter…"
click at [579, 197] on textarea "Hello [PERSON_NAME], Great news! We'd like to invite you for an in person inter…" at bounding box center [568, 172] width 96 height 49
click at [616, 197] on textarea "Hello [PERSON_NAME], Great news! We'd like to invite you for an in person inter…" at bounding box center [568, 172] width 96 height 49
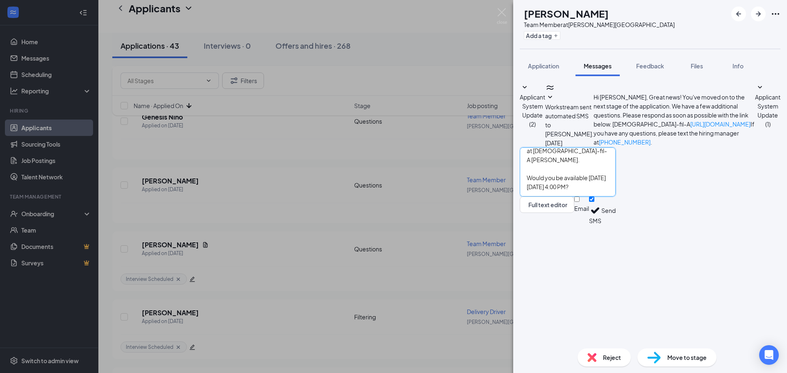
click at [616, 197] on textarea "Hello [PERSON_NAME], Great news! We'd like to invite you for an in person inter…" at bounding box center [568, 172] width 96 height 49
type textarea "Hello [PERSON_NAME], Great news! We'd like to invite you for an in person inter…"
click at [616, 225] on button "Send" at bounding box center [608, 211] width 14 height 28
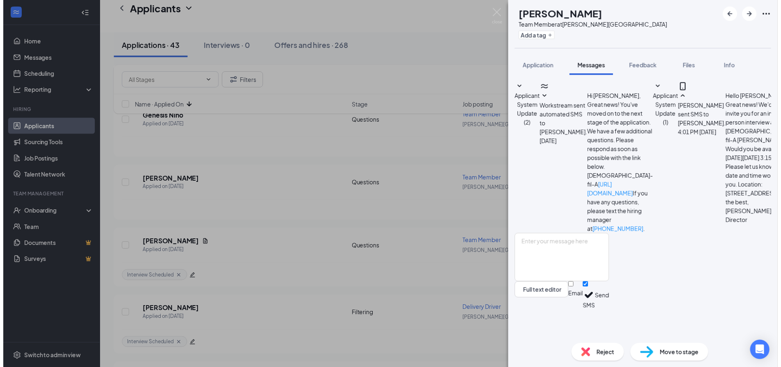
scroll to position [62, 0]
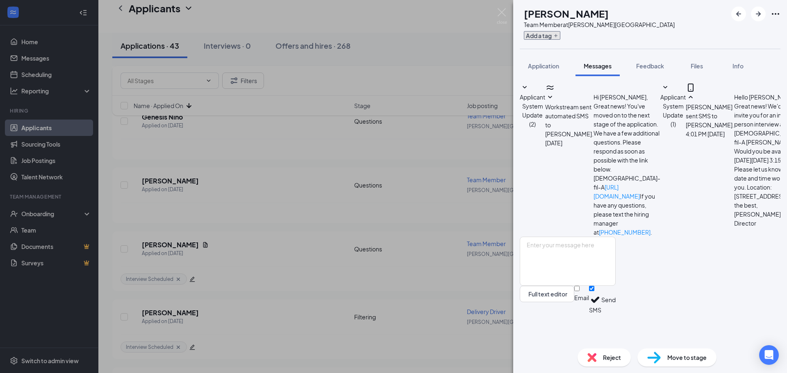
click at [558, 34] on icon "Plus" at bounding box center [555, 35] width 5 height 5
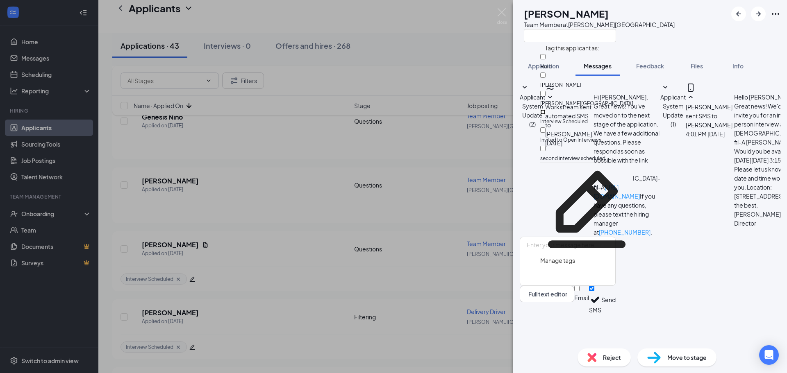
click at [546, 109] on input "Interview Scheduled" at bounding box center [542, 111] width 5 height 5
checkbox input "true"
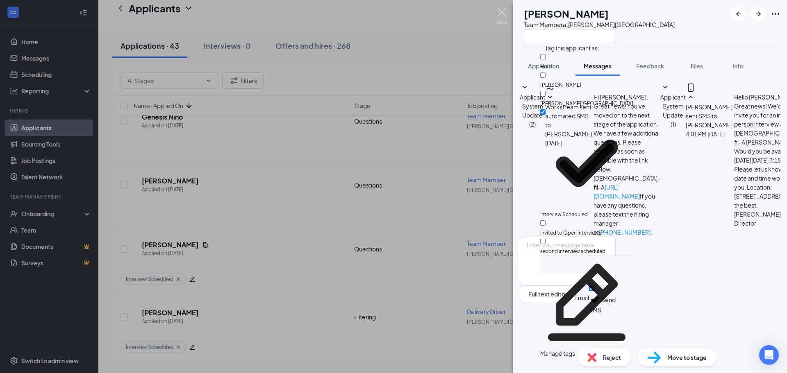
click at [505, 13] on img at bounding box center [502, 16] width 10 height 16
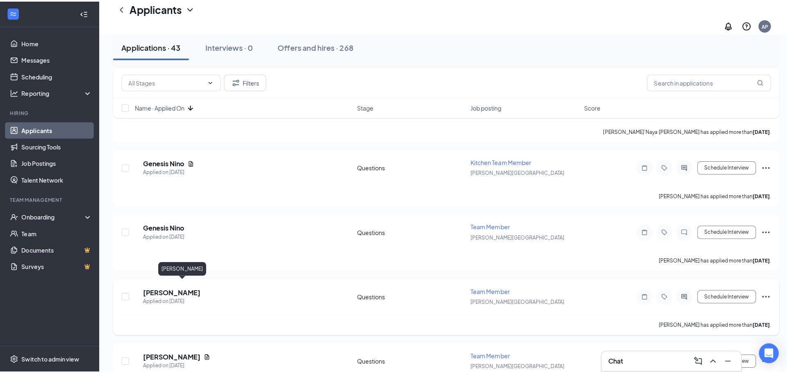
scroll to position [1394, 0]
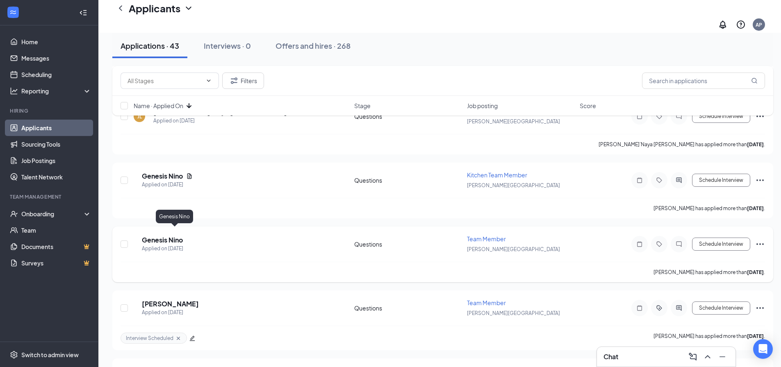
click at [180, 236] on h5 "Genesis Nino" at bounding box center [162, 240] width 41 height 9
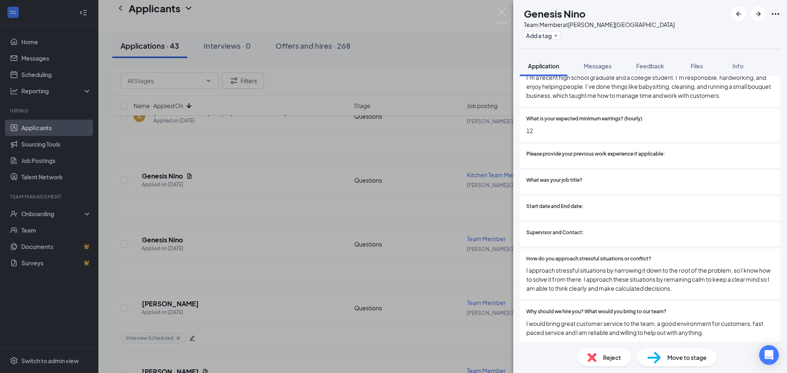
scroll to position [1066, 0]
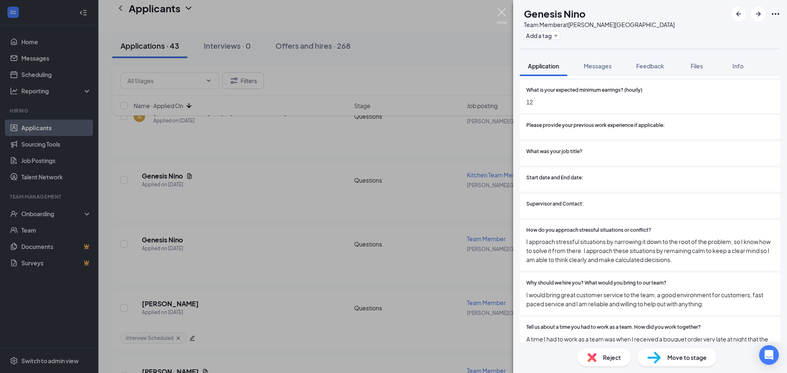
drag, startPoint x: 501, startPoint y: 14, endPoint x: 232, endPoint y: 214, distance: 334.6
click at [501, 14] on img at bounding box center [502, 16] width 10 height 16
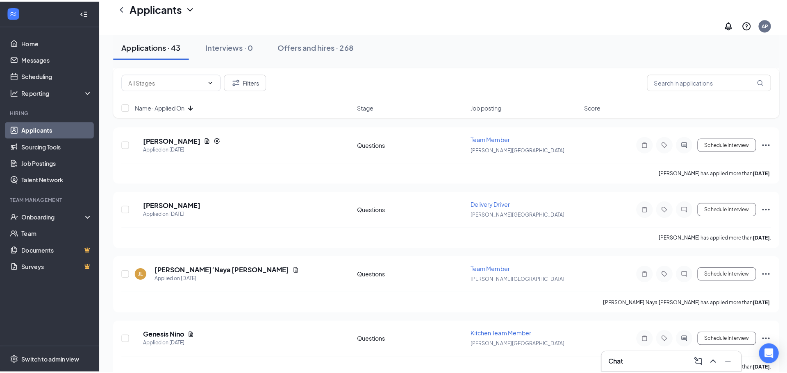
scroll to position [1230, 0]
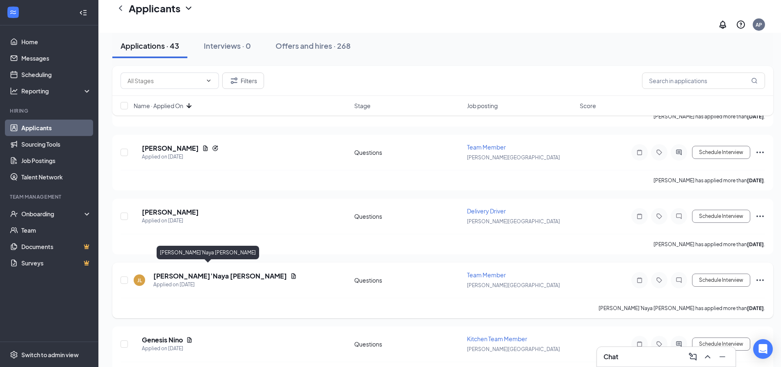
click at [185, 272] on h5 "[PERSON_NAME]’Naya [PERSON_NAME]" at bounding box center [220, 276] width 134 height 9
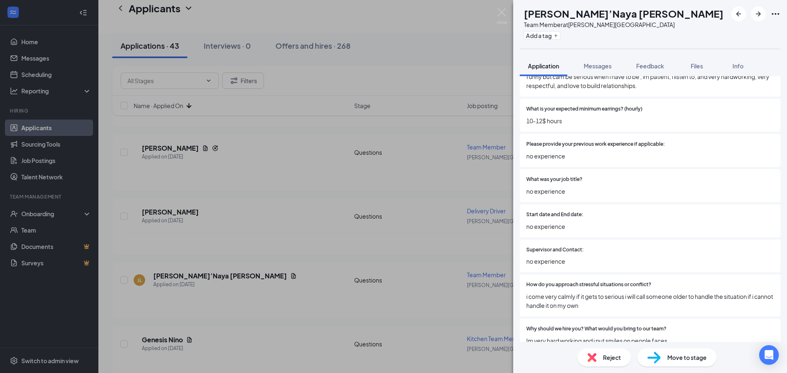
scroll to position [1118, 0]
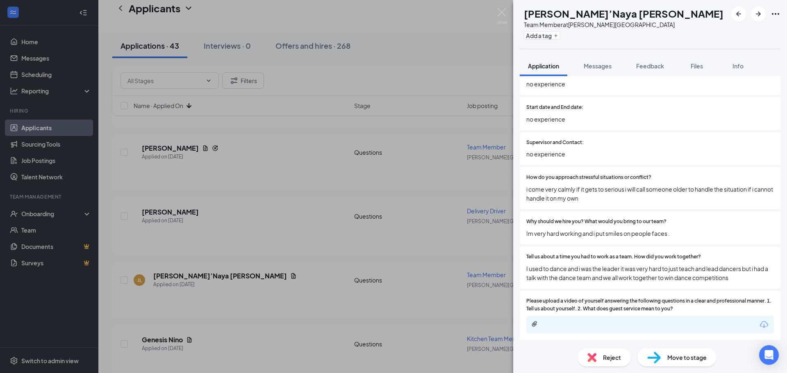
click at [612, 358] on span "Reject" at bounding box center [612, 357] width 18 height 9
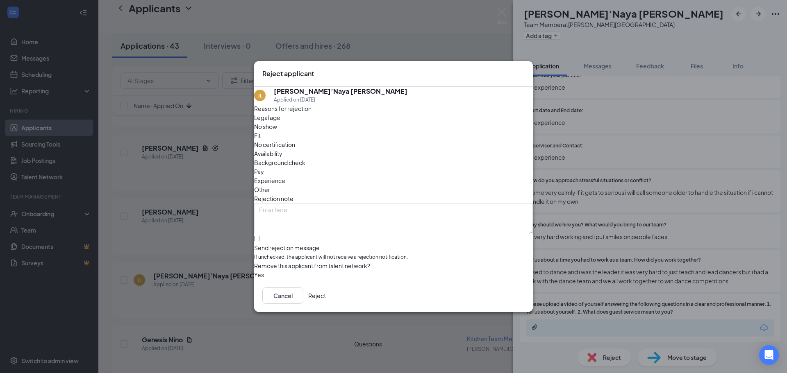
click at [282, 149] on span "Availability" at bounding box center [268, 153] width 28 height 9
click at [270, 185] on span "Other" at bounding box center [262, 189] width 16 height 9
click at [259, 236] on input "Send rejection message If unchecked, the applicant will not receive a rejection…" at bounding box center [256, 238] width 5 height 5
checkbox input "true"
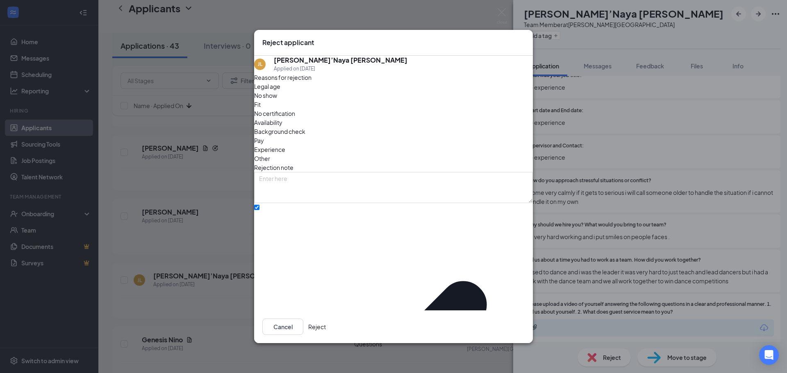
click at [326, 320] on button "Reject" at bounding box center [317, 327] width 18 height 16
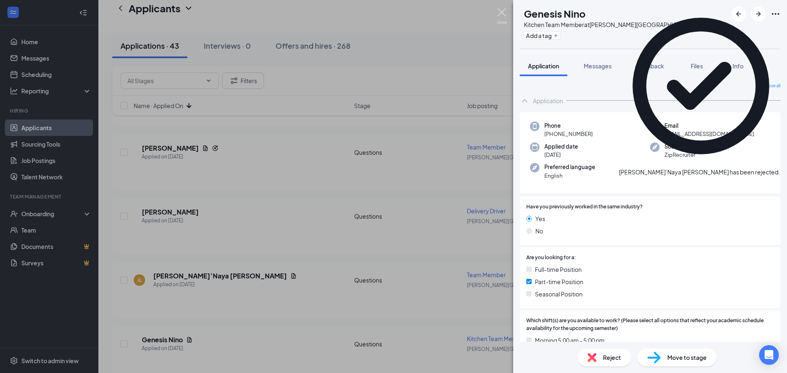
click at [505, 12] on img at bounding box center [502, 16] width 10 height 16
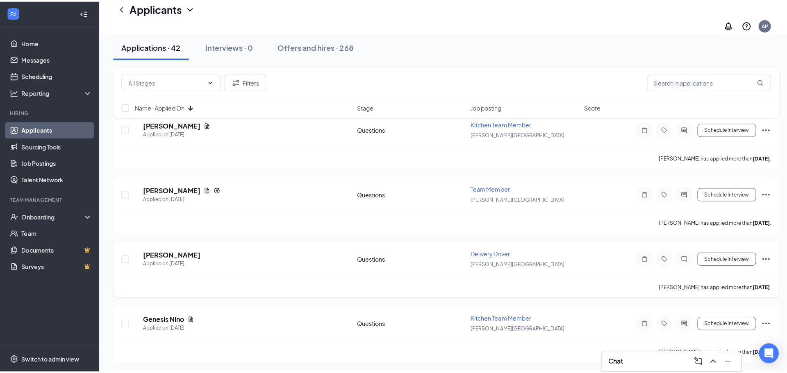
scroll to position [1189, 0]
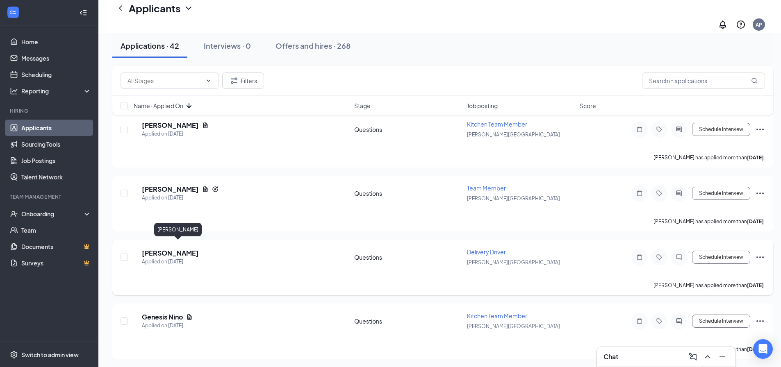
click at [177, 249] on h5 "[PERSON_NAME]" at bounding box center [170, 253] width 57 height 9
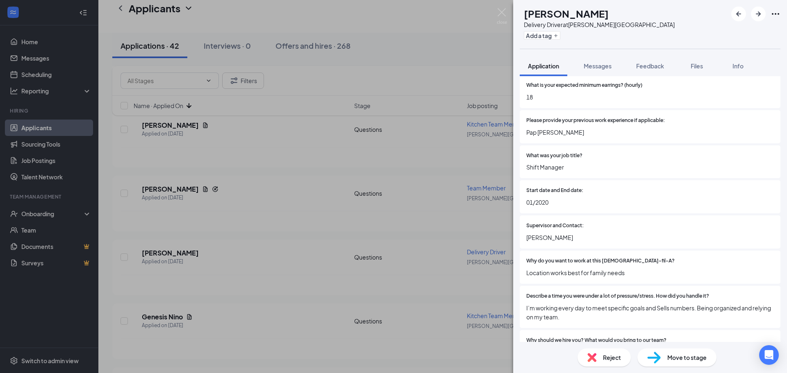
scroll to position [720, 0]
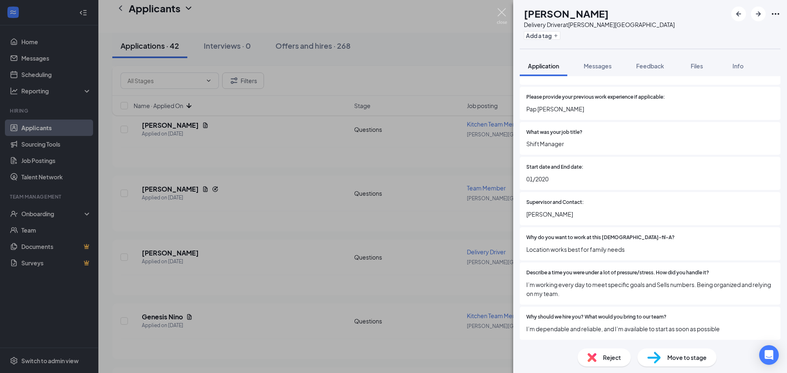
click at [499, 13] on img at bounding box center [502, 16] width 10 height 16
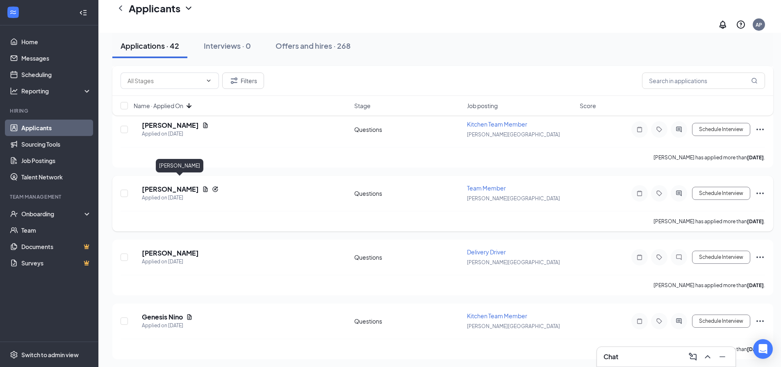
click at [184, 185] on h5 "[PERSON_NAME]" at bounding box center [170, 189] width 57 height 9
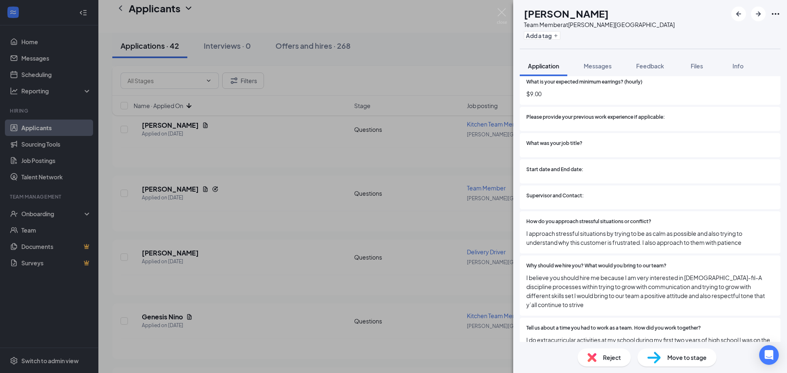
scroll to position [1103, 0]
click at [558, 37] on icon "Plus" at bounding box center [555, 35] width 5 height 5
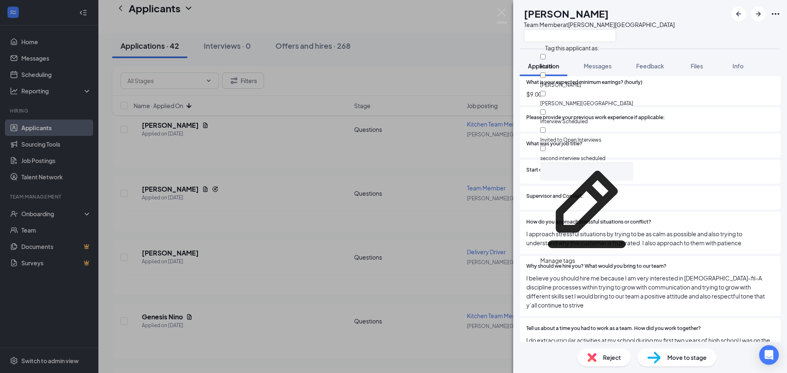
click at [585, 62] on div "Hold" at bounding box center [586, 61] width 93 height 18
checkbox input "true"
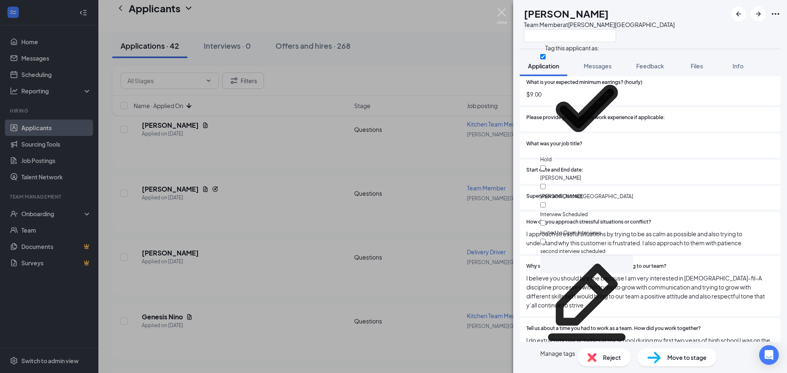
click at [503, 13] on img at bounding box center [502, 16] width 10 height 16
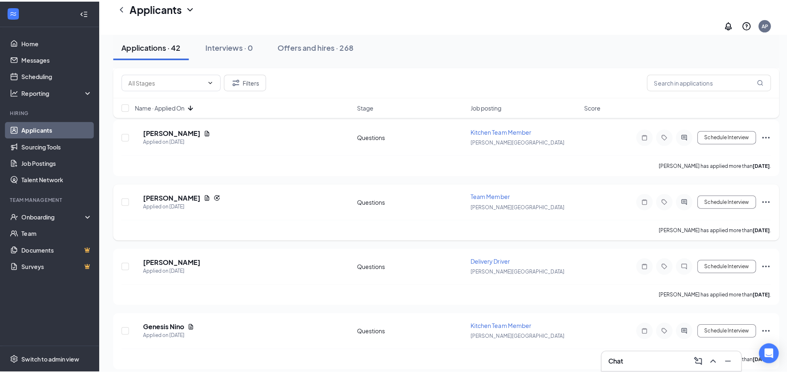
scroll to position [1066, 0]
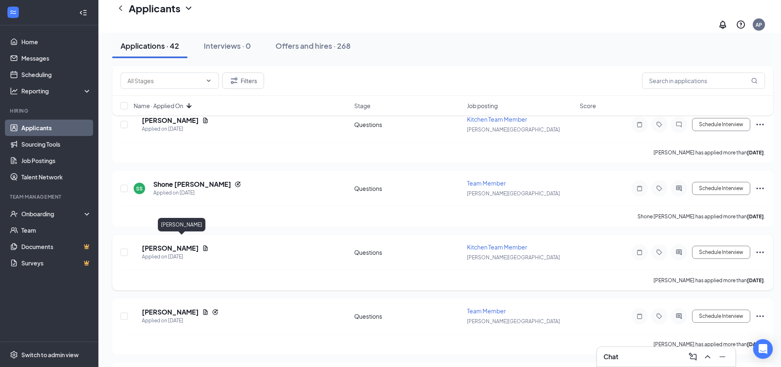
click at [192, 244] on h5 "[PERSON_NAME]" at bounding box center [170, 248] width 57 height 9
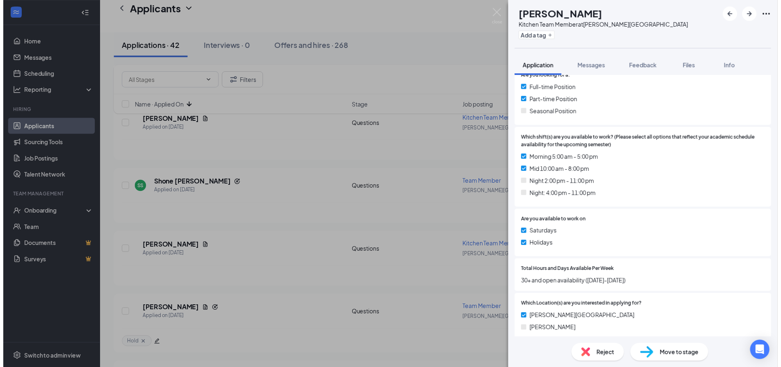
scroll to position [166, 0]
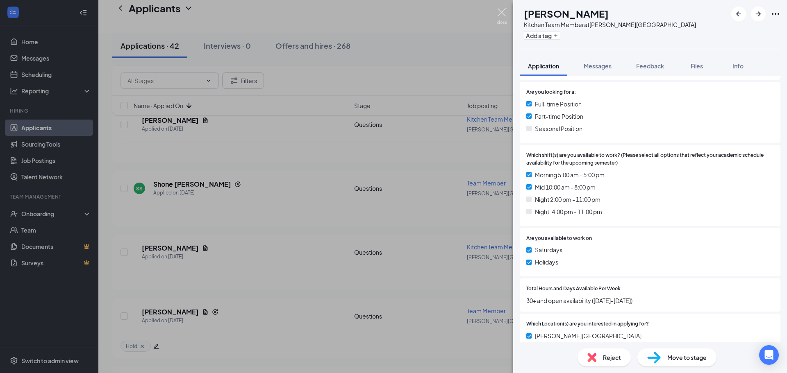
click at [506, 11] on img at bounding box center [502, 16] width 10 height 16
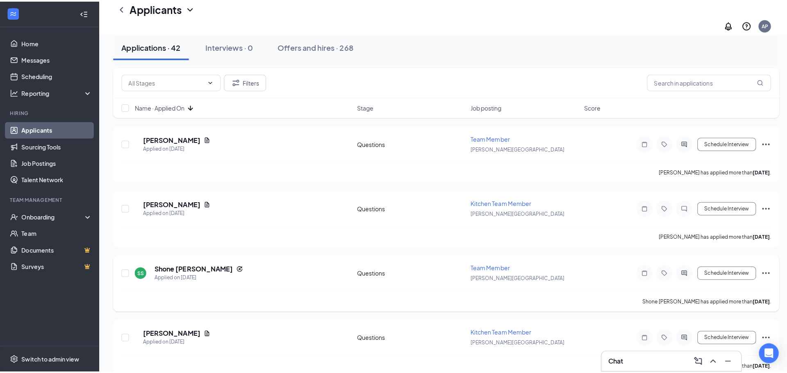
scroll to position [984, 0]
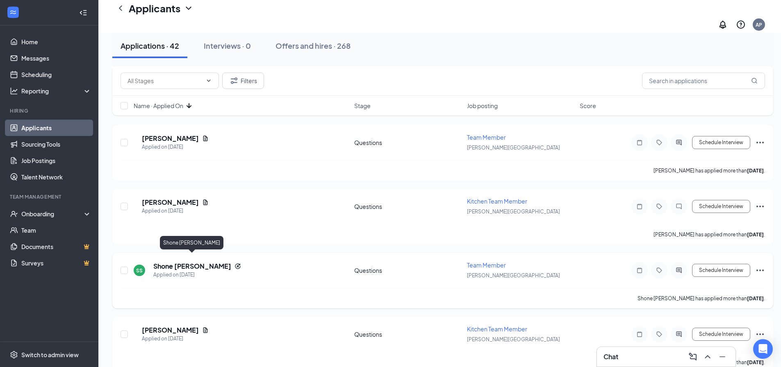
click at [189, 262] on h5 "Shone [PERSON_NAME]" at bounding box center [192, 266] width 78 height 9
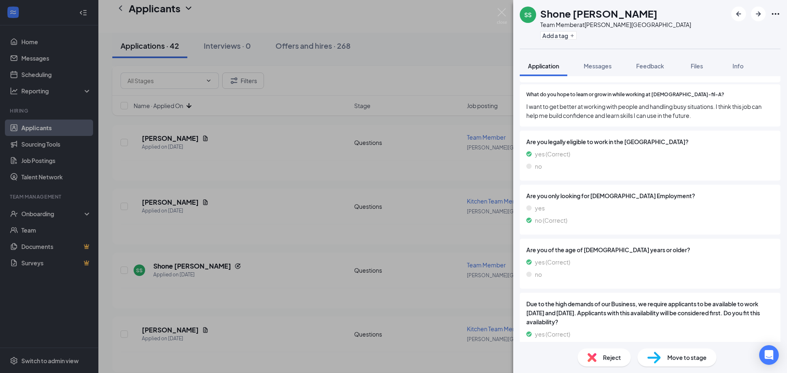
scroll to position [719, 0]
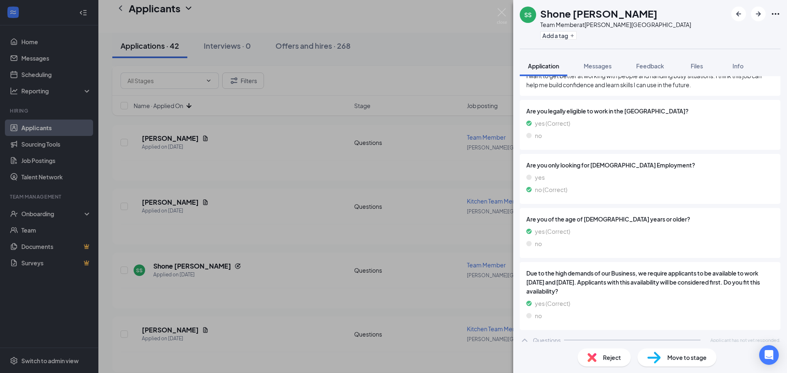
click at [601, 358] on div "Reject" at bounding box center [604, 358] width 53 height 18
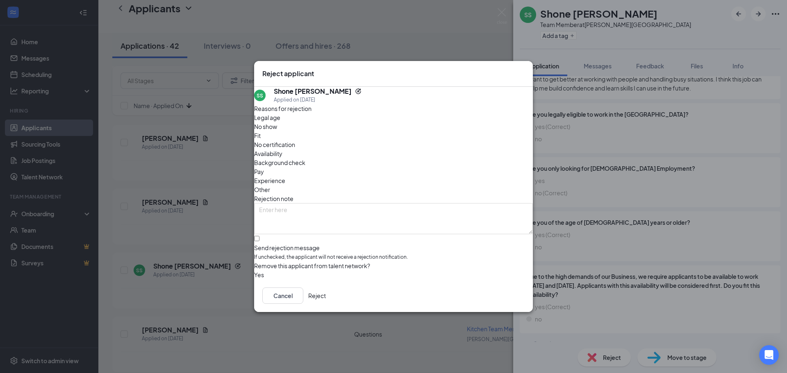
click at [449, 131] on div "Reasons for rejection Legal age No show Fit No certification Availability Backg…" at bounding box center [393, 191] width 279 height 175
click at [282, 149] on span "Availability" at bounding box center [268, 153] width 28 height 9
click at [270, 185] on span "Other" at bounding box center [262, 189] width 16 height 9
click at [331, 244] on div "Reasons for rejection Legal age No show Fit No certification Availability Backg…" at bounding box center [393, 191] width 279 height 175
click at [259, 236] on input "Send rejection message If unchecked, the applicant will not receive a rejection…" at bounding box center [256, 238] width 5 height 5
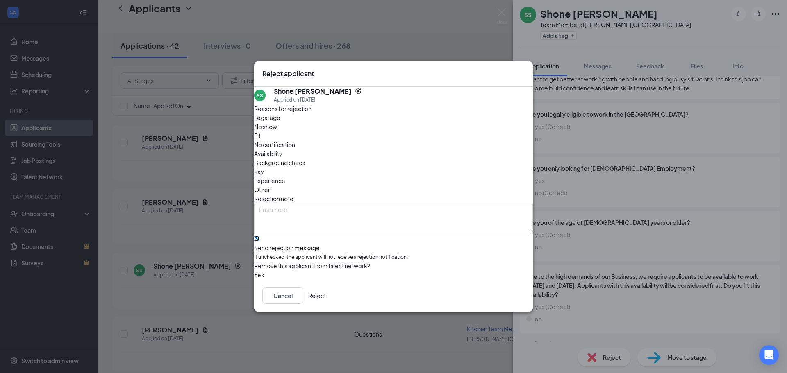
checkbox input "true"
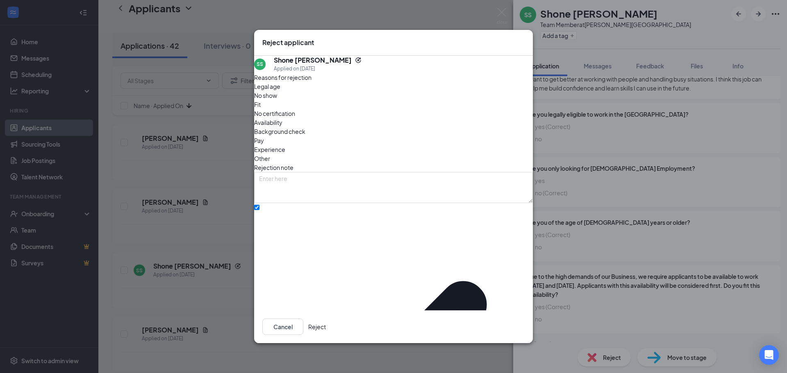
click at [326, 319] on button "Reject" at bounding box center [317, 327] width 18 height 16
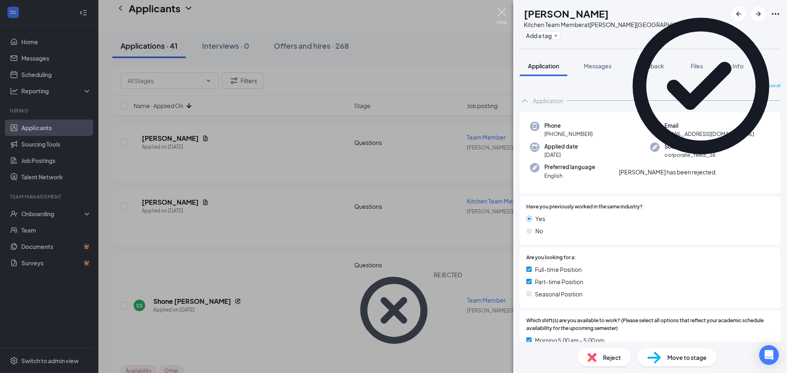
click at [501, 12] on img at bounding box center [502, 16] width 10 height 16
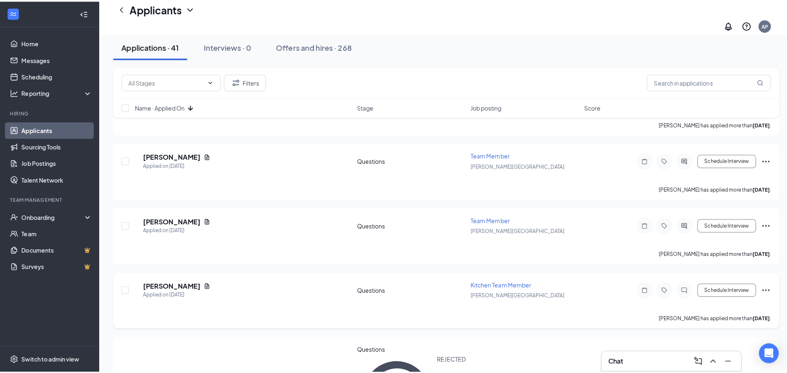
scroll to position [902, 0]
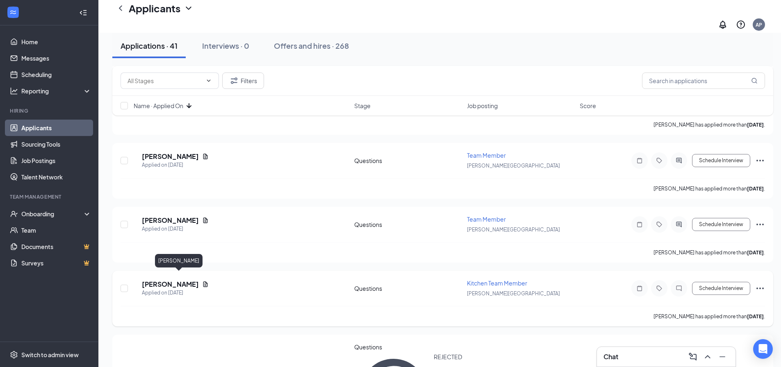
click at [181, 280] on h5 "[PERSON_NAME]" at bounding box center [170, 284] width 57 height 9
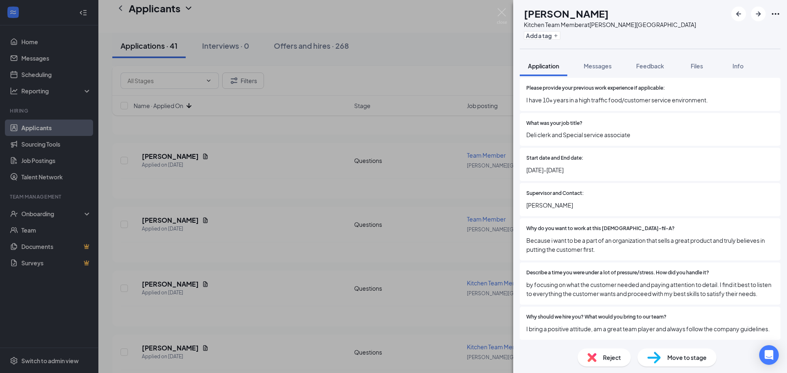
scroll to position [774, 0]
click at [503, 15] on img at bounding box center [502, 16] width 10 height 16
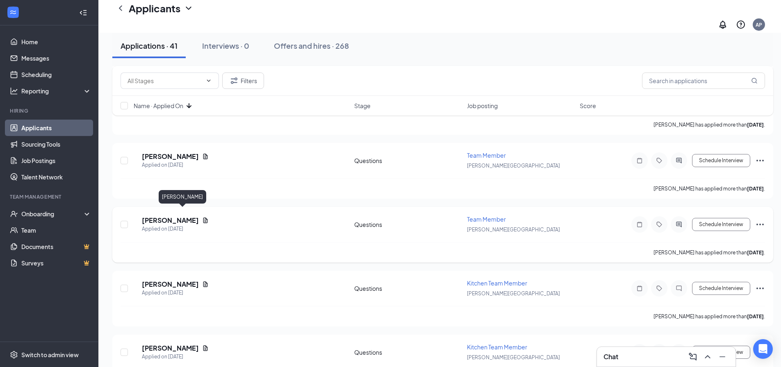
click at [190, 216] on h5 "[PERSON_NAME]" at bounding box center [170, 220] width 57 height 9
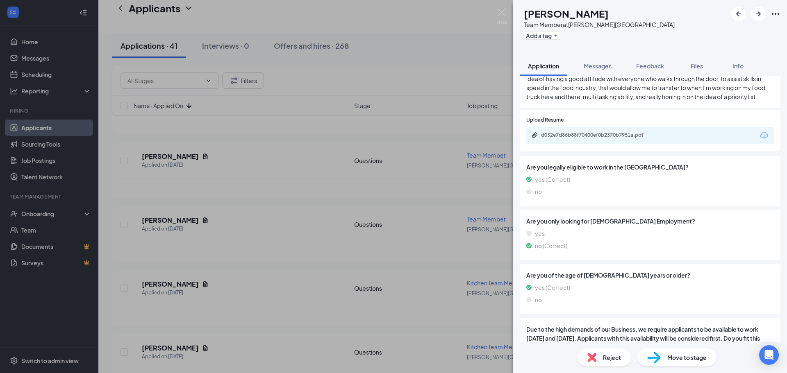
scroll to position [704, 0]
click at [630, 140] on div "d032e7d86b88f70400ef0b2370b7951a.pdf" at bounding box center [598, 136] width 115 height 7
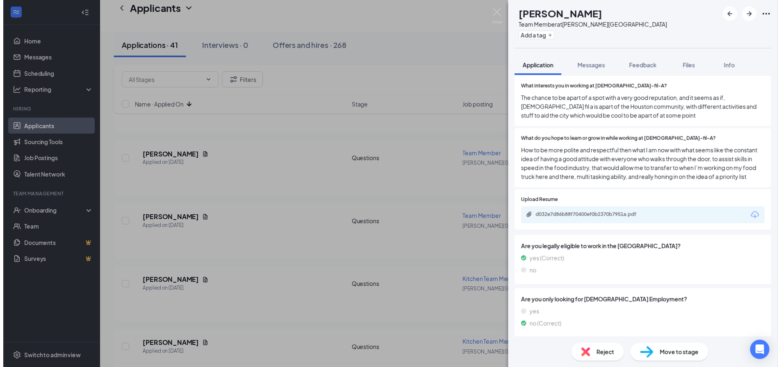
scroll to position [619, 0]
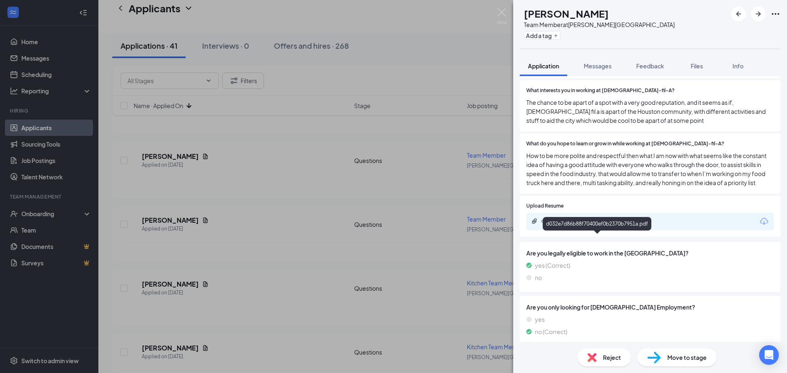
click at [608, 225] on div "d032e7d86b88f70400ef0b2370b7951a.pdf" at bounding box center [598, 221] width 115 height 7
click at [503, 14] on img at bounding box center [502, 16] width 10 height 16
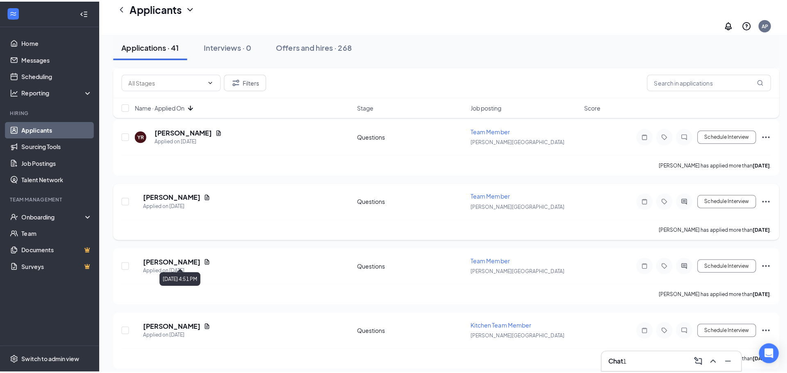
scroll to position [861, 0]
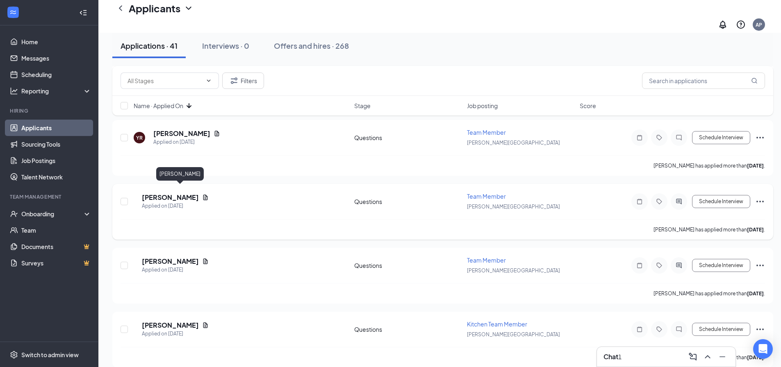
click at [176, 193] on h5 "[PERSON_NAME]" at bounding box center [170, 197] width 57 height 9
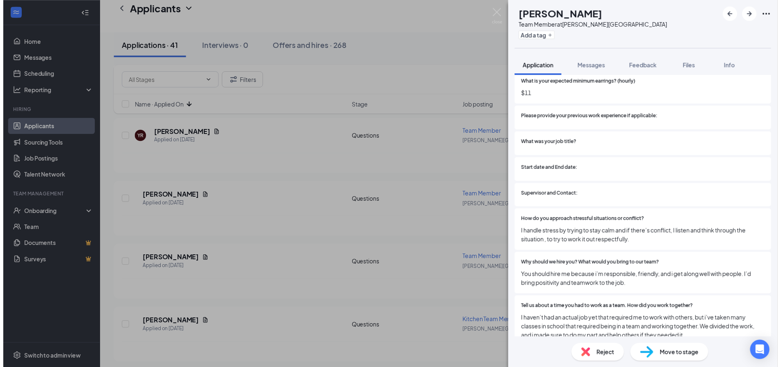
scroll to position [1091, 0]
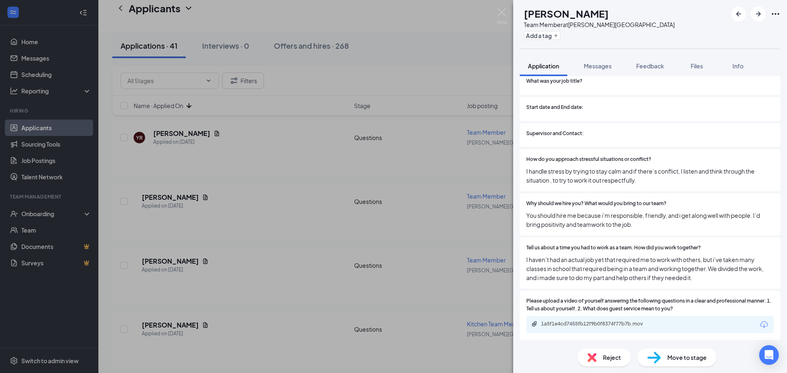
click at [501, 7] on div "[PERSON_NAME] Team Member at [PERSON_NAME][GEOGRAPHIC_DATA] Add a tag Applicati…" at bounding box center [393, 186] width 787 height 373
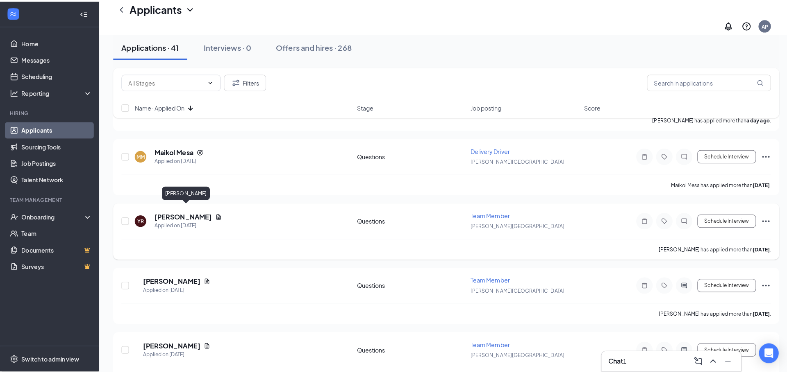
scroll to position [779, 0]
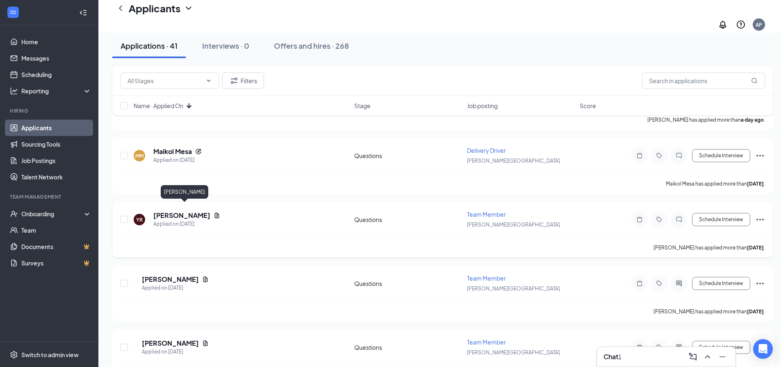
click at [195, 211] on h5 "[PERSON_NAME]" at bounding box center [181, 215] width 57 height 9
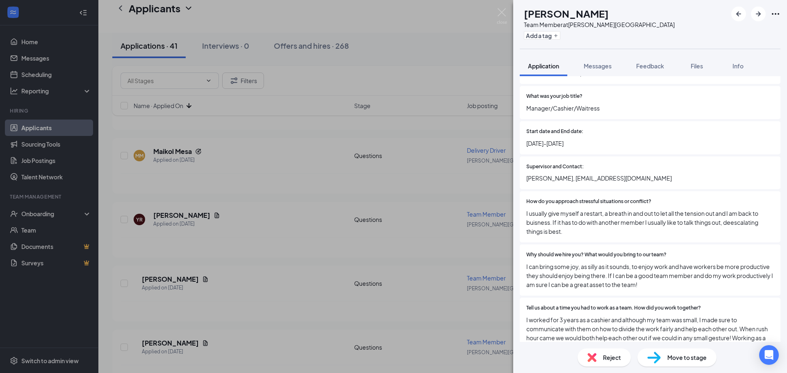
scroll to position [1130, 0]
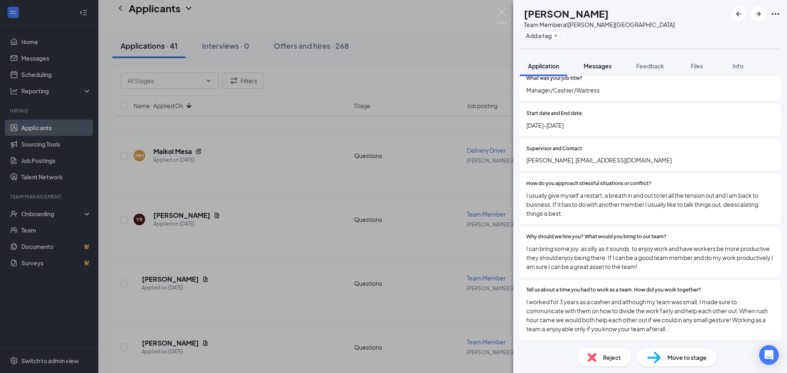
click at [596, 63] on span "Messages" at bounding box center [598, 65] width 28 height 7
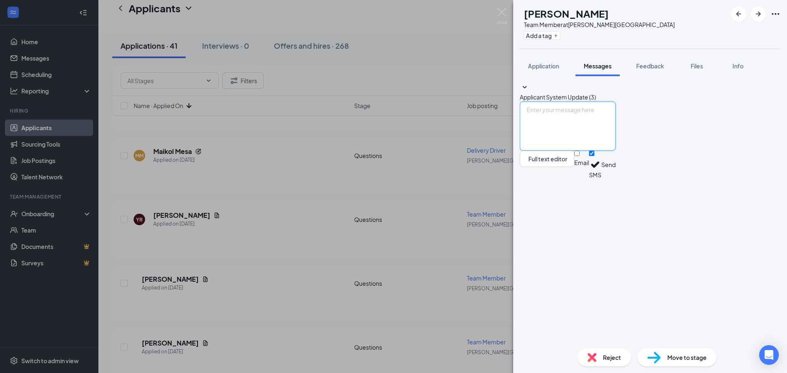
click at [594, 151] on textarea at bounding box center [568, 126] width 96 height 49
paste textarea "Hello [PERSON_NAME], Great news! We'd like to invite you for an in person inter…"
click at [580, 151] on textarea "Hello [PERSON_NAME], Great news! We'd like to invite you for an in person inter…" at bounding box center [568, 126] width 96 height 49
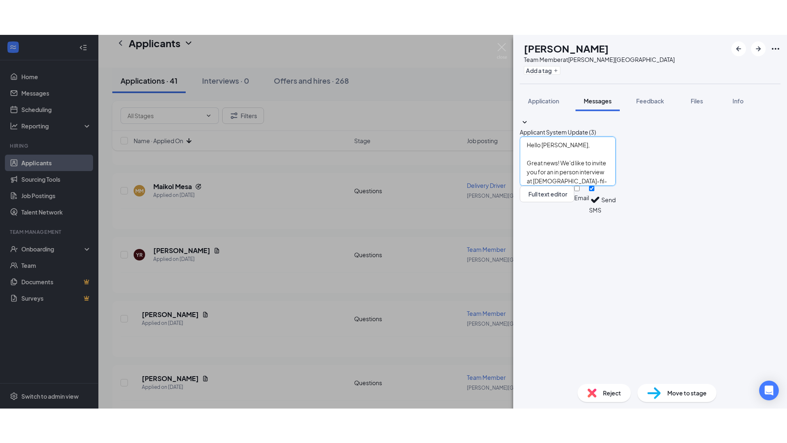
scroll to position [41, 0]
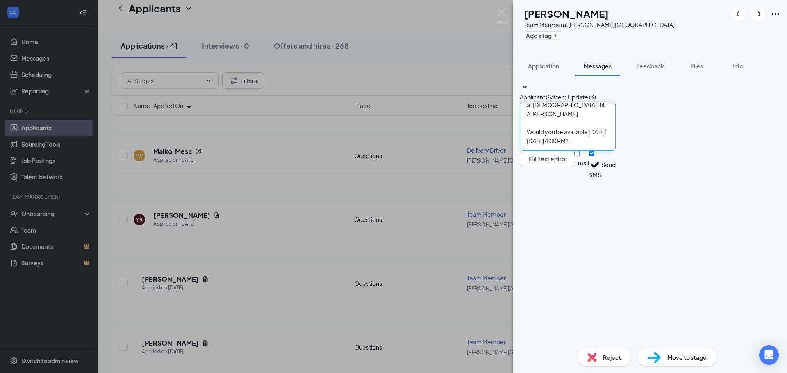
click at [616, 151] on textarea "Hello [PERSON_NAME], Great news! We'd like to invite you for an in person inter…" at bounding box center [568, 126] width 96 height 49
type textarea "Hello [PERSON_NAME], Great news! We'd like to invite you for an in person inter…"
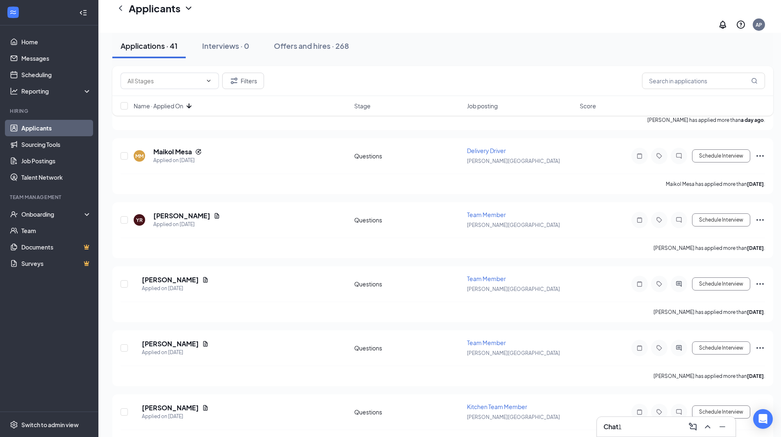
click at [652, 373] on div "Chat 1" at bounding box center [665, 426] width 125 height 13
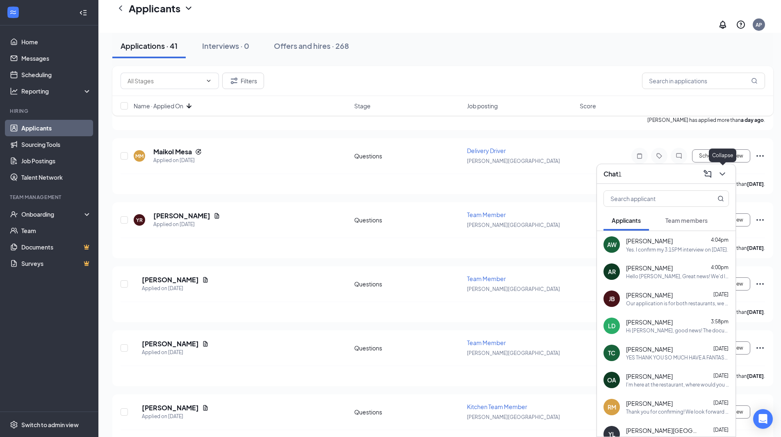
click at [723, 175] on icon "ChevronDown" at bounding box center [722, 174] width 10 height 10
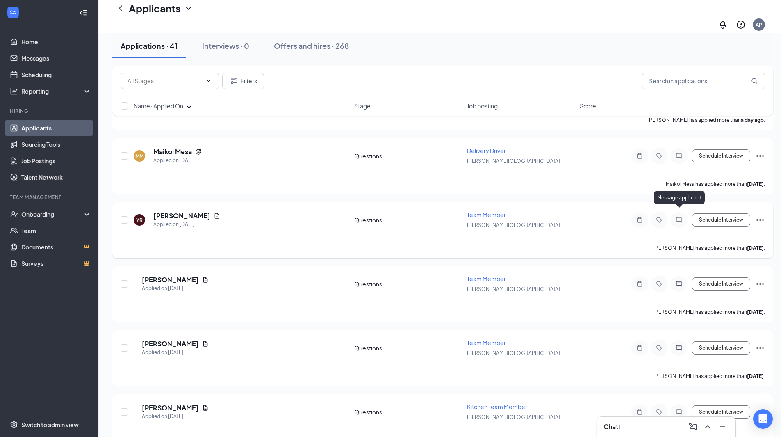
drag, startPoint x: 682, startPoint y: 211, endPoint x: 678, endPoint y: 224, distance: 13.7
click at [682, 216] on icon "ChatInactive" at bounding box center [679, 219] width 10 height 7
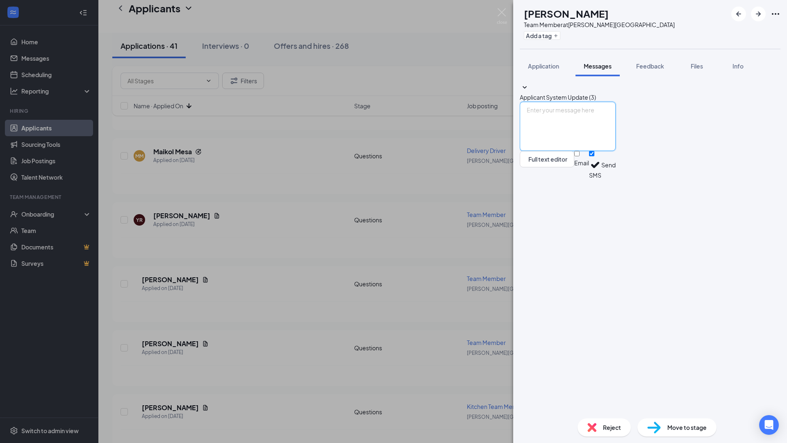
click at [616, 151] on textarea at bounding box center [568, 126] width 96 height 49
paste textarea "Hello [PERSON_NAME], Great news! We'd like to invite you for an in person inter…"
click at [583, 151] on textarea "Hello [PERSON_NAME], Great news! We'd like to invite you for an in person inter…" at bounding box center [568, 126] width 96 height 49
click at [616, 151] on textarea "Hello [PERSON_NAME], Great news! We'd like to invite you for an in person inter…" at bounding box center [568, 126] width 96 height 49
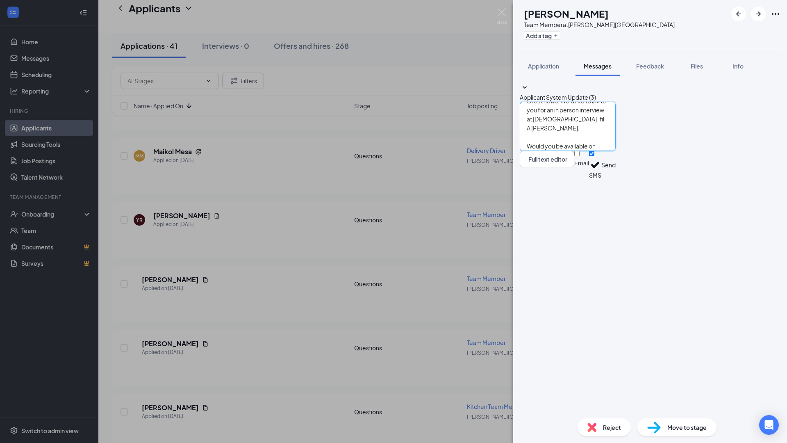
click at [616, 151] on textarea "Hello [PERSON_NAME], Great news! We'd like to invite you for an in person inter…" at bounding box center [568, 126] width 96 height 49
type textarea "Hello [PERSON_NAME], Great news! We'd like to invite you for an in person inter…"
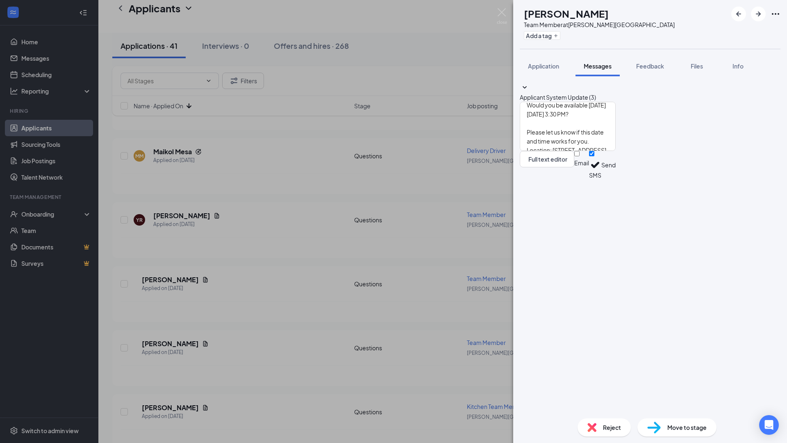
click at [616, 179] on button "Send" at bounding box center [608, 165] width 14 height 28
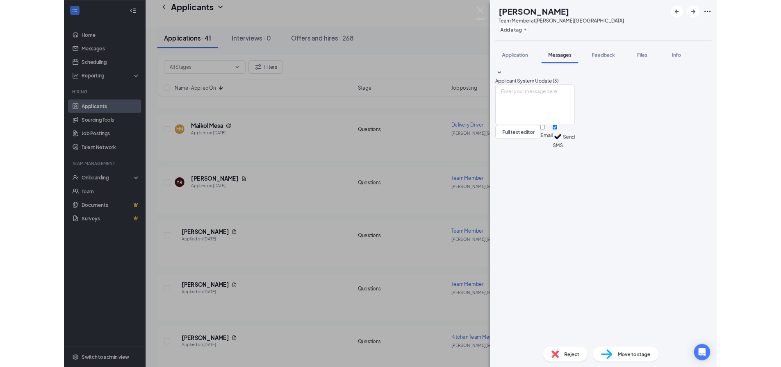
scroll to position [0, 0]
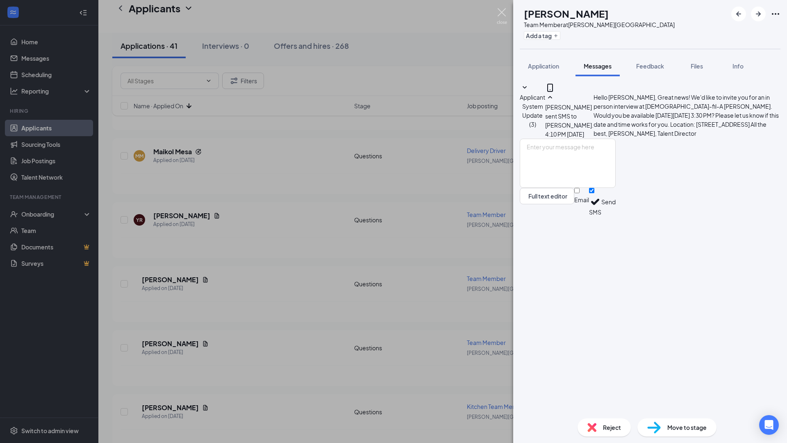
click at [504, 14] on img at bounding box center [502, 16] width 10 height 16
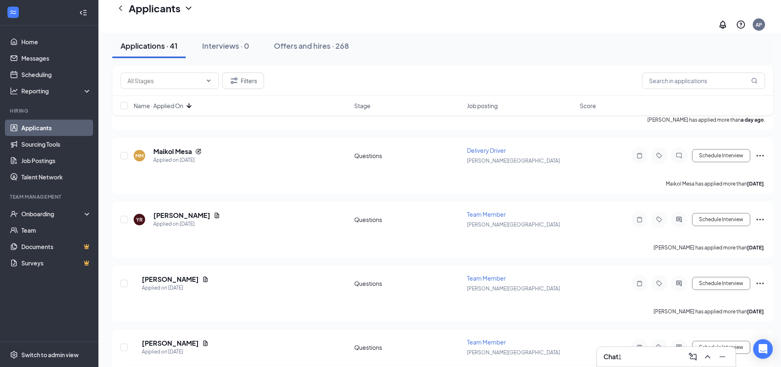
click at [662, 351] on div "Chat 1" at bounding box center [665, 356] width 125 height 13
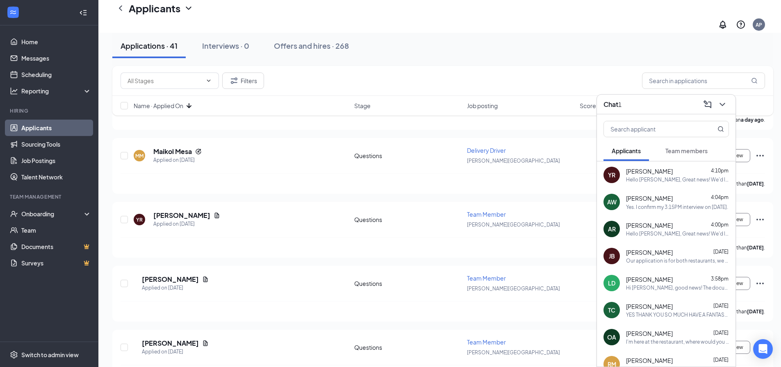
click at [682, 199] on div "[PERSON_NAME] 4:04pm" at bounding box center [677, 198] width 103 height 9
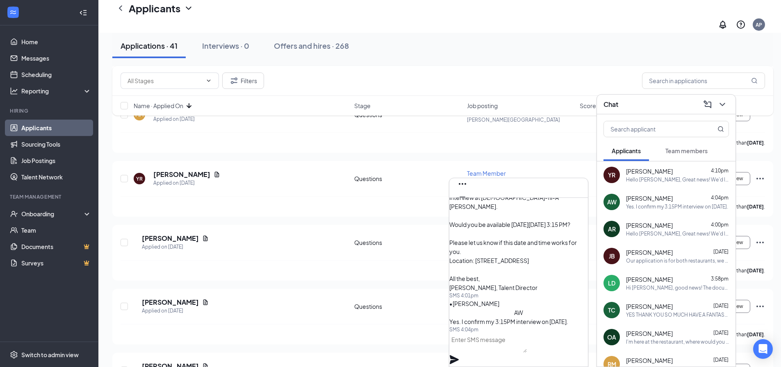
click at [496, 345] on textarea at bounding box center [487, 343] width 77 height 20
type textarea "Perfect, we will see you then!"
click at [459, 355] on icon "Plane" at bounding box center [454, 360] width 10 height 10
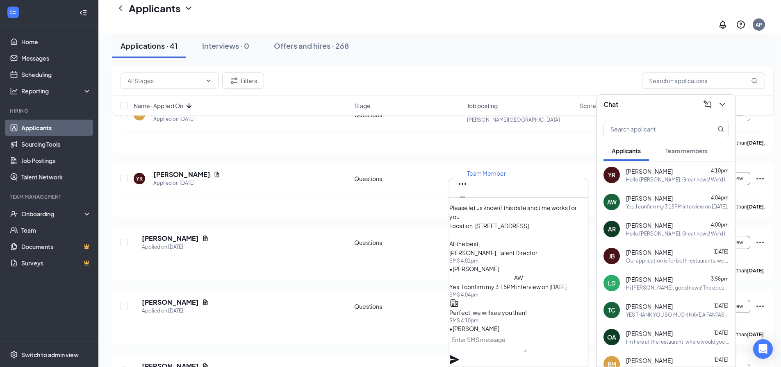
click at [633, 303] on span "[PERSON_NAME]" at bounding box center [649, 307] width 47 height 8
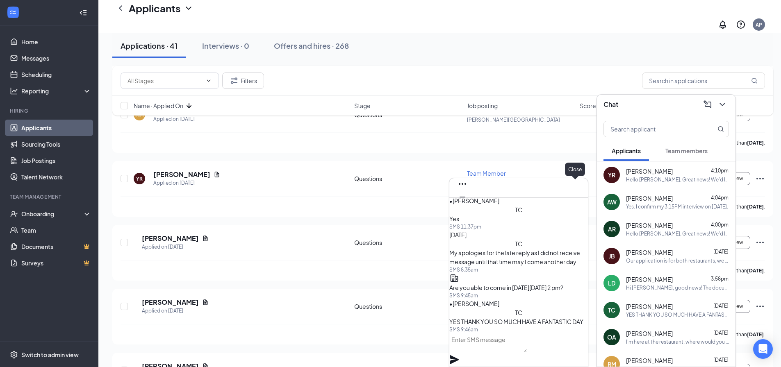
click at [467, 205] on icon "Cross" at bounding box center [462, 210] width 10 height 10
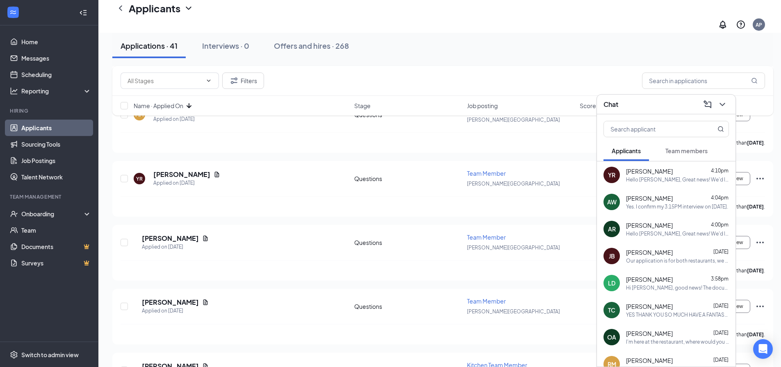
click at [653, 255] on span "[PERSON_NAME]" at bounding box center [649, 252] width 47 height 8
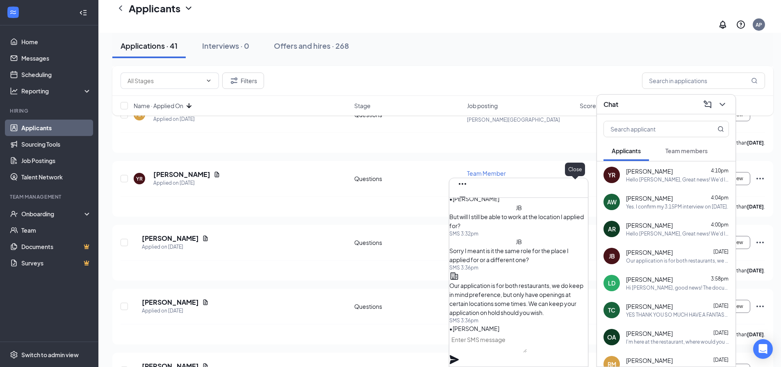
click at [467, 205] on icon "Cross" at bounding box center [462, 210] width 10 height 10
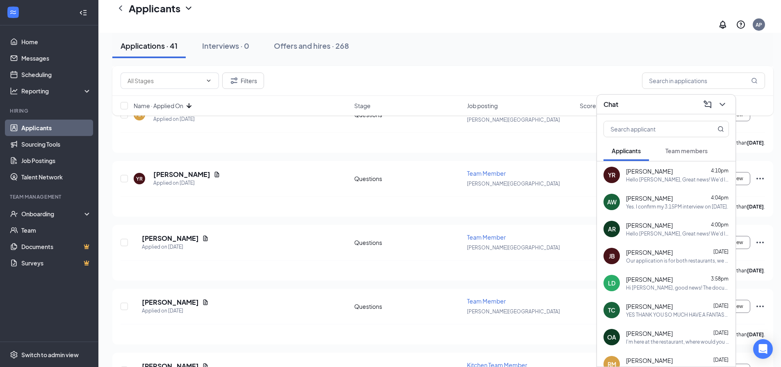
click at [699, 230] on div "[PERSON_NAME] 4:00pm Hello [PERSON_NAME], Great news! We'd like to invite you f…" at bounding box center [677, 229] width 103 height 16
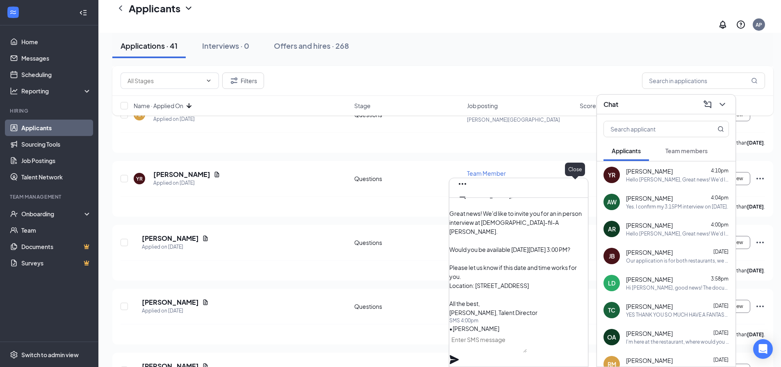
click at [467, 205] on icon "Cross" at bounding box center [462, 210] width 10 height 10
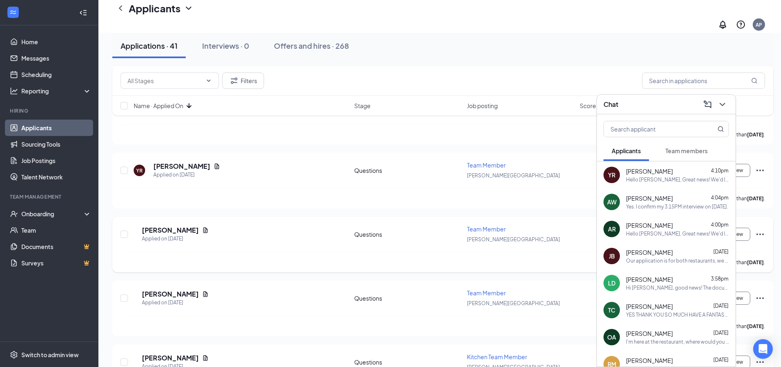
scroll to position [861, 0]
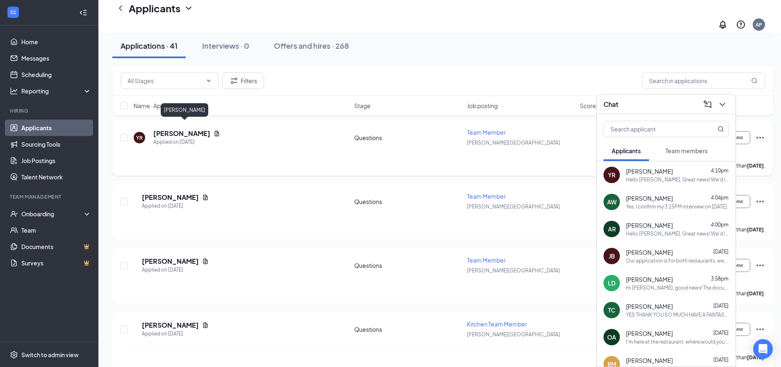
click at [186, 129] on h5 "[PERSON_NAME]" at bounding box center [181, 133] width 57 height 9
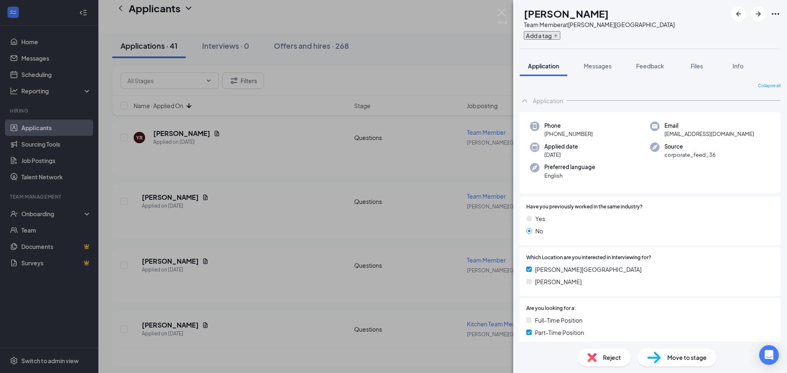
click at [560, 37] on button "Add a tag" at bounding box center [542, 35] width 36 height 9
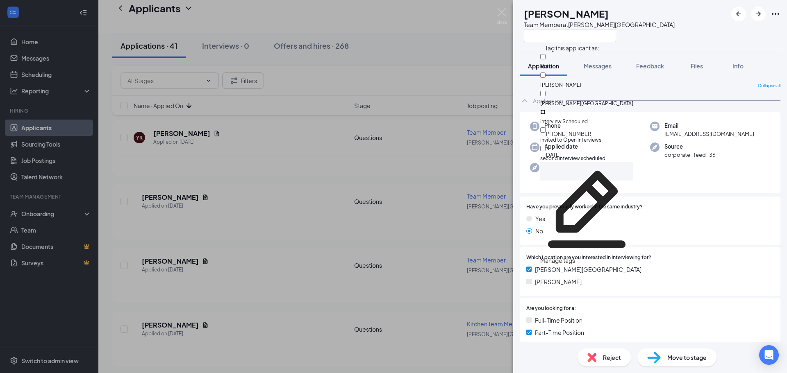
click at [546, 109] on input "Interview Scheduled" at bounding box center [542, 111] width 5 height 5
checkbox input "true"
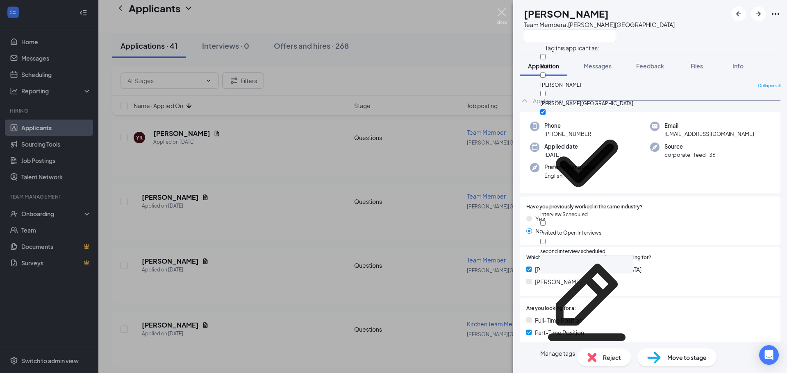
click at [499, 13] on img at bounding box center [502, 16] width 10 height 16
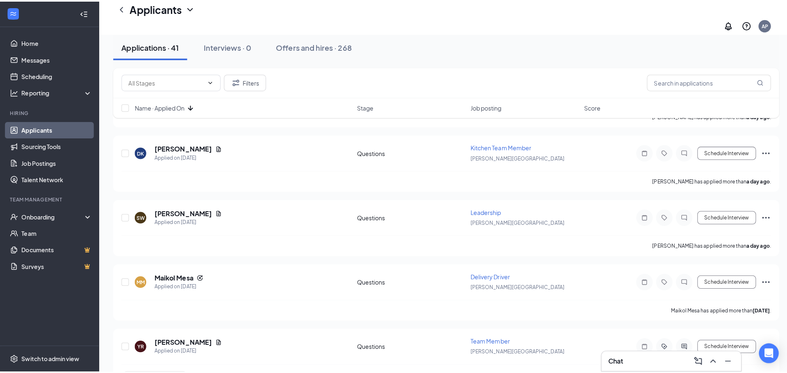
scroll to position [615, 0]
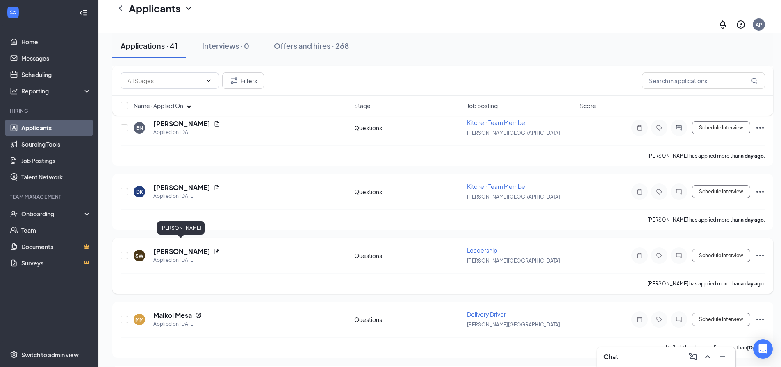
click at [182, 247] on h5 "[PERSON_NAME]" at bounding box center [181, 251] width 57 height 9
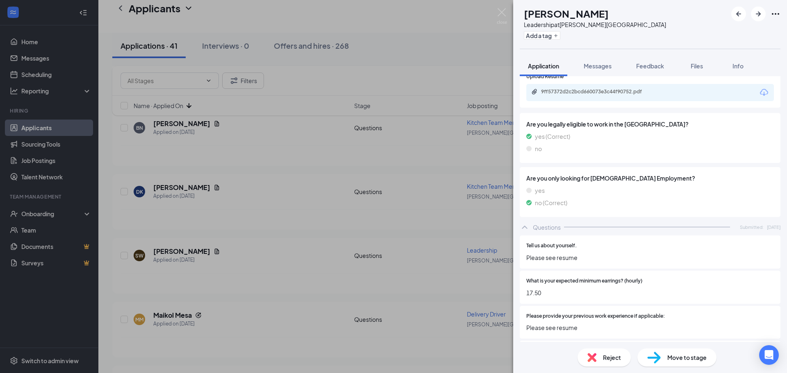
scroll to position [558, 0]
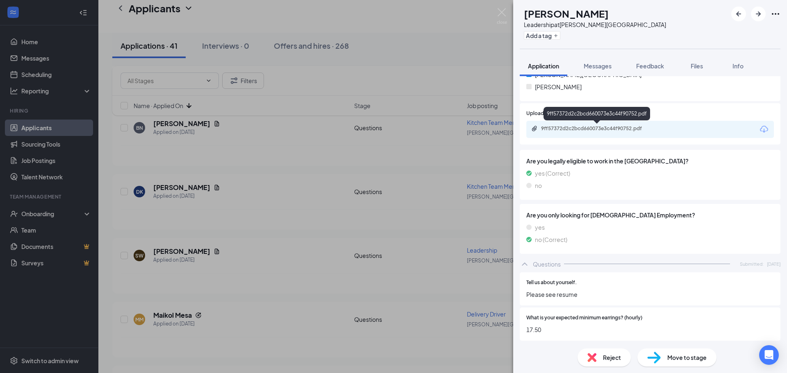
click at [619, 127] on div "9ff57372d2c2bcd660073e3c44f90752.pdf" at bounding box center [598, 128] width 115 height 7
click at [595, 353] on img at bounding box center [591, 357] width 9 height 9
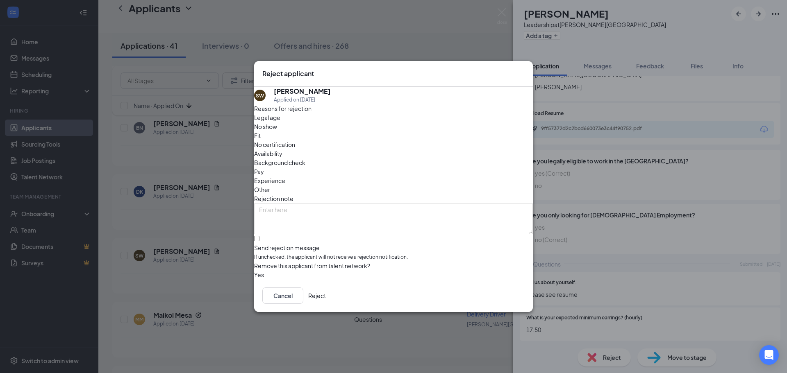
drag, startPoint x: 382, startPoint y: 156, endPoint x: 378, endPoint y: 159, distance: 5.2
click at [285, 176] on span "Experience" at bounding box center [269, 180] width 31 height 9
drag, startPoint x: 290, startPoint y: 232, endPoint x: 299, endPoint y: 236, distance: 9.7
click at [259, 236] on input "Send rejection message If unchecked, the applicant will not receive a rejection…" at bounding box center [256, 238] width 5 height 5
checkbox input "true"
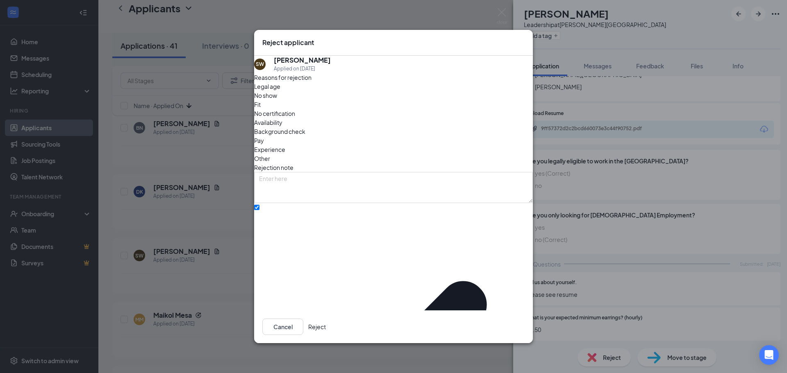
click at [326, 322] on button "Reject" at bounding box center [317, 327] width 18 height 16
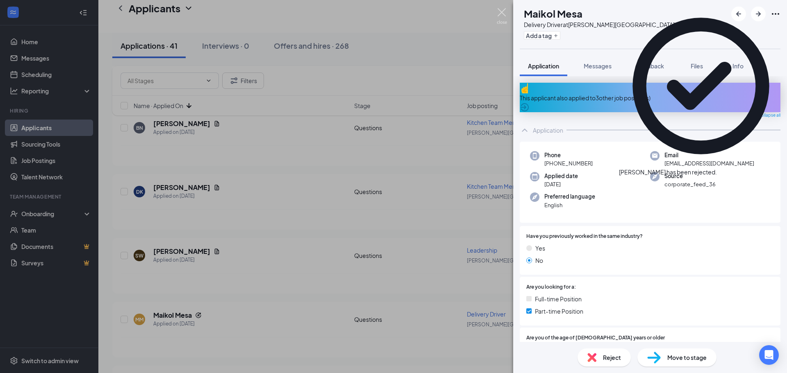
click at [506, 9] on img at bounding box center [502, 16] width 10 height 16
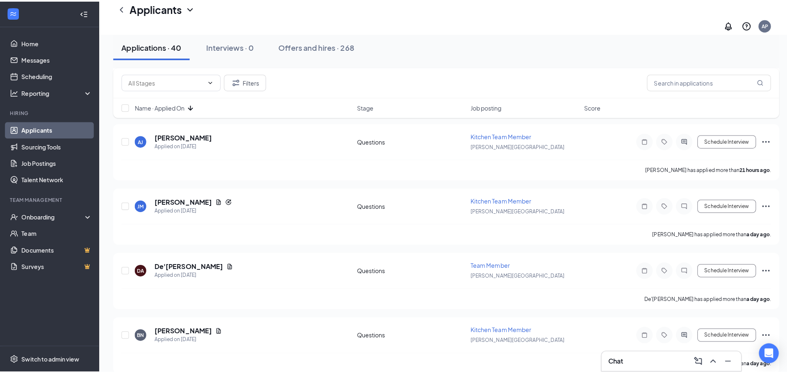
scroll to position [410, 0]
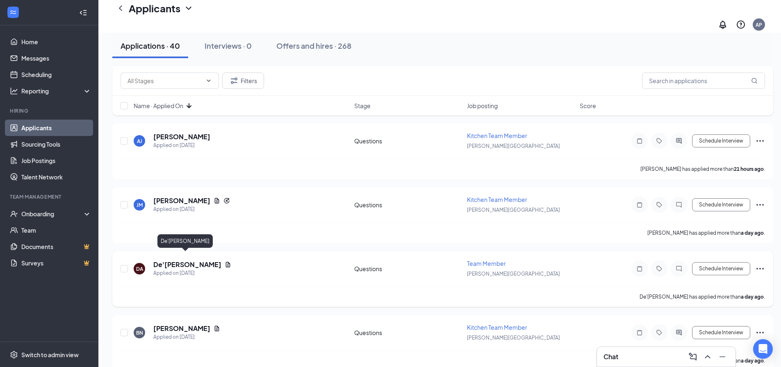
click at [180, 260] on h5 "De'[PERSON_NAME]" at bounding box center [187, 264] width 68 height 9
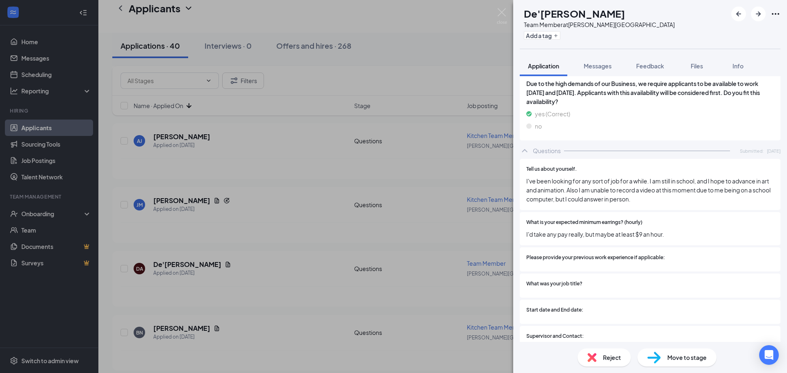
scroll to position [1013, 0]
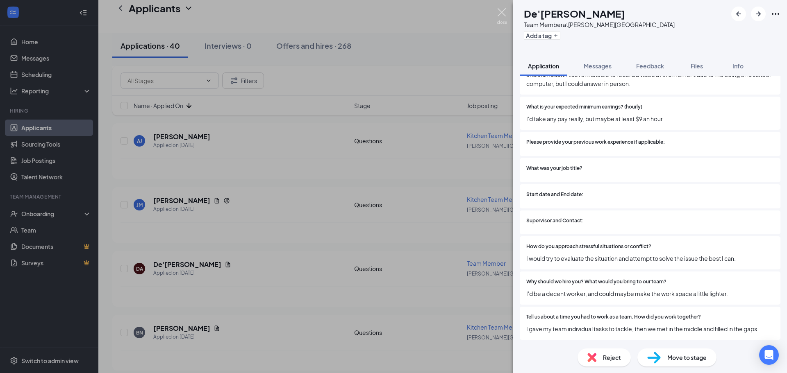
drag, startPoint x: 503, startPoint y: 12, endPoint x: 452, endPoint y: 1, distance: 51.6
click at [503, 12] on img at bounding box center [502, 16] width 10 height 16
